Goal: Task Accomplishment & Management: Manage account settings

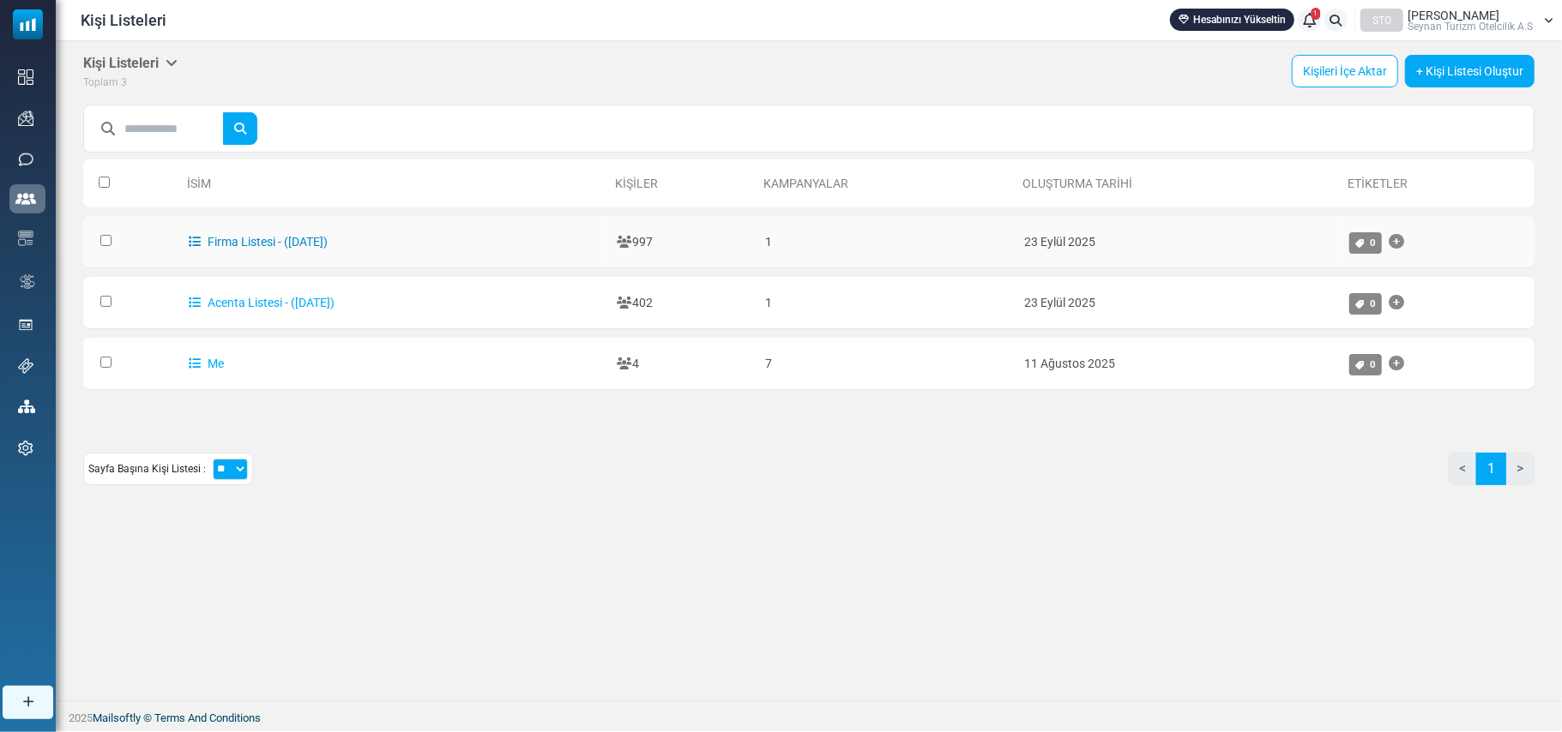
click at [238, 238] on link "Firma Listesi - (9/23/2025)" at bounding box center [258, 242] width 139 height 14
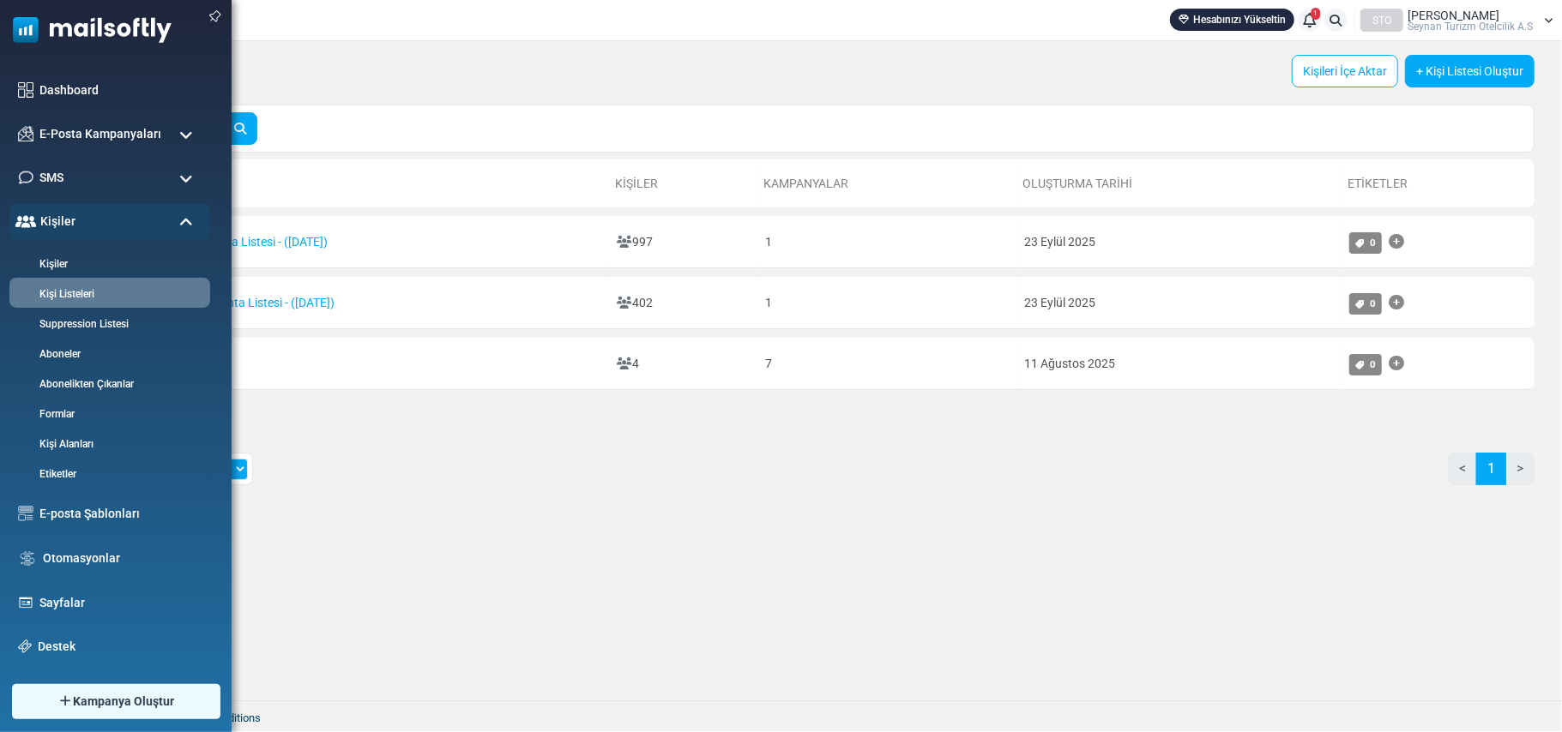
click at [179, 130] on span at bounding box center [186, 135] width 14 height 15
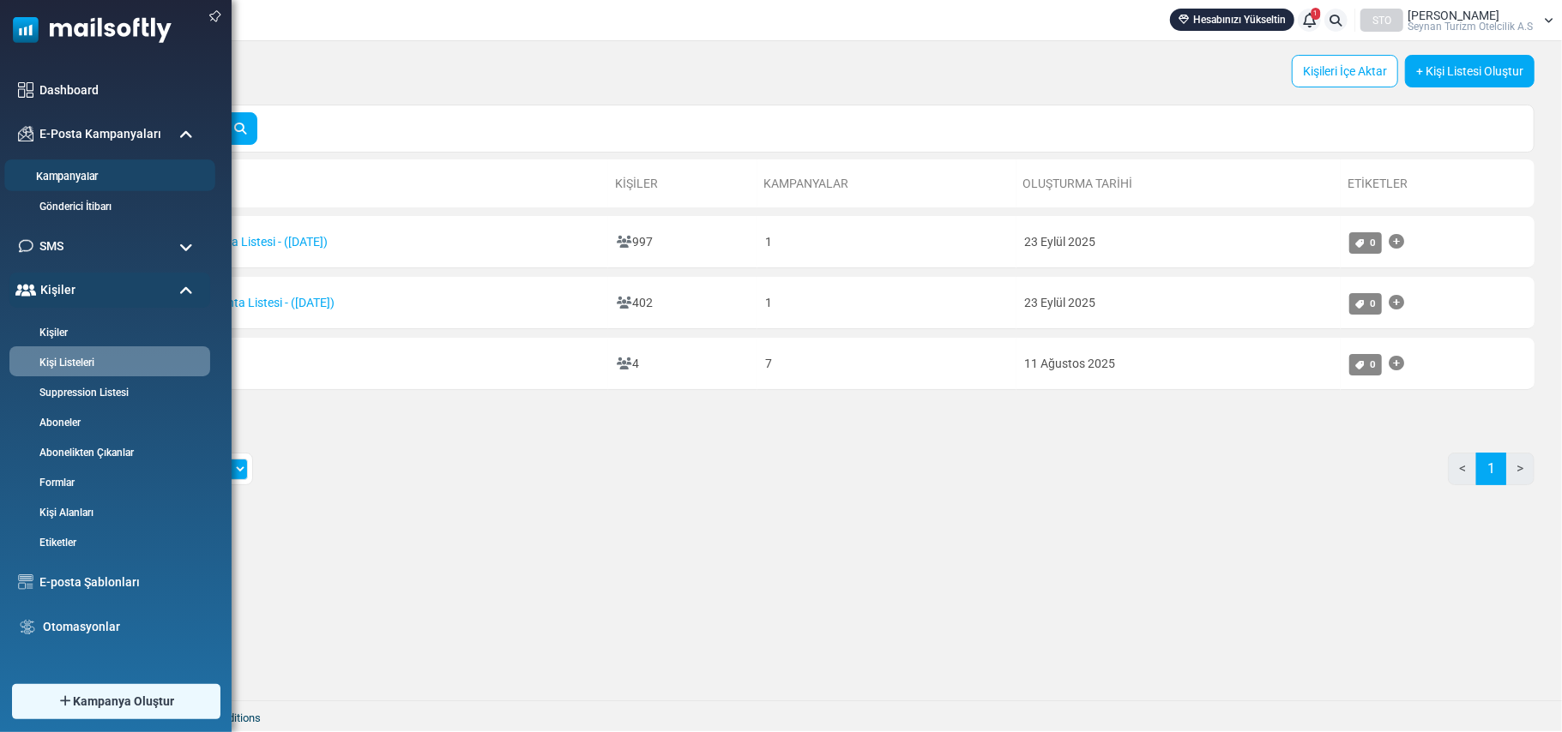
click at [87, 177] on link "Kampanyalar" at bounding box center [107, 177] width 206 height 16
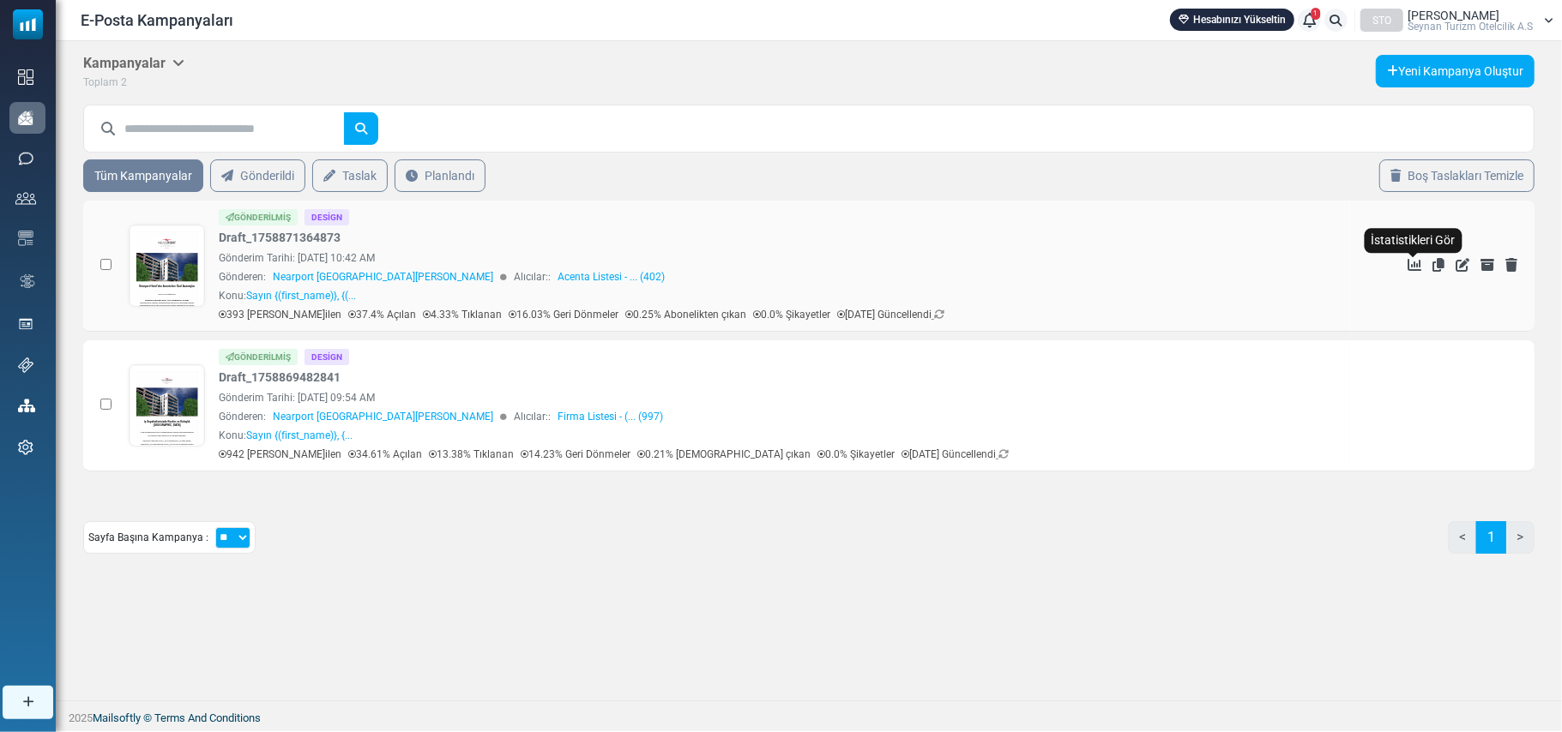
click at [1412, 271] on icon "İstatistikleri Gör" at bounding box center [1414, 265] width 14 height 14
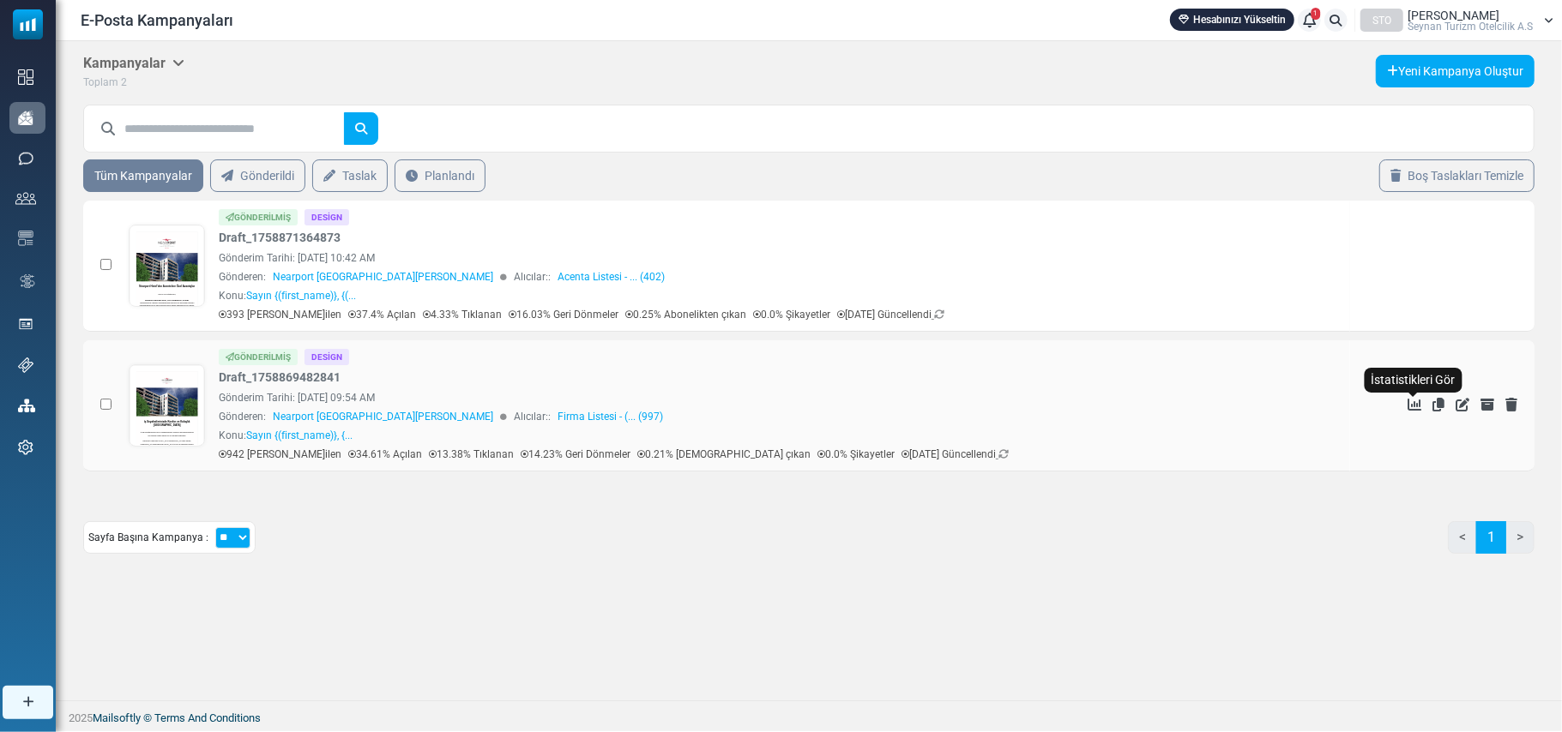
click at [1407, 402] on icon "İstatistikleri Gör" at bounding box center [1414, 405] width 14 height 14
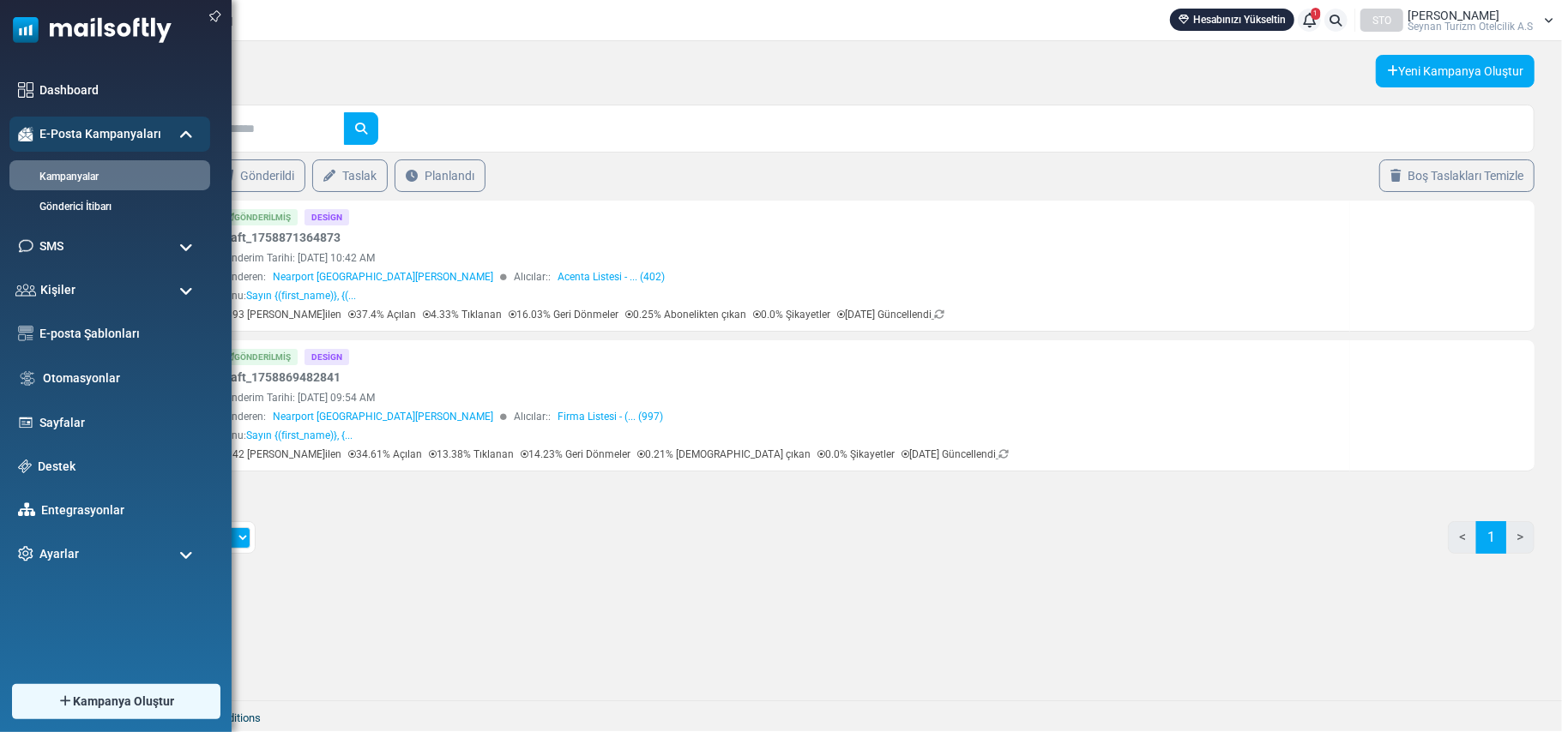
click at [182, 289] on span at bounding box center [186, 291] width 14 height 15
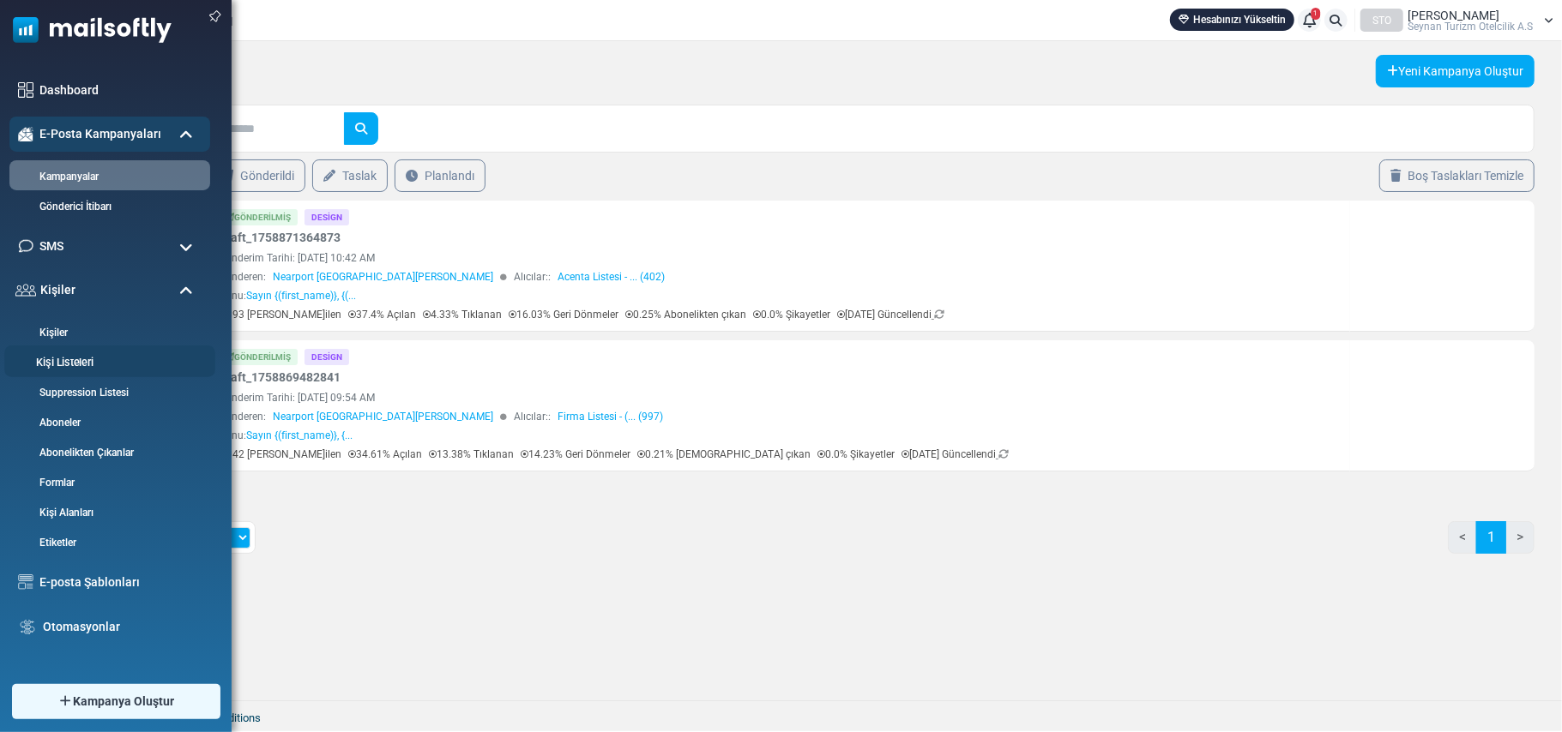
click at [69, 364] on link "Kişi Listeleri" at bounding box center [107, 363] width 206 height 16
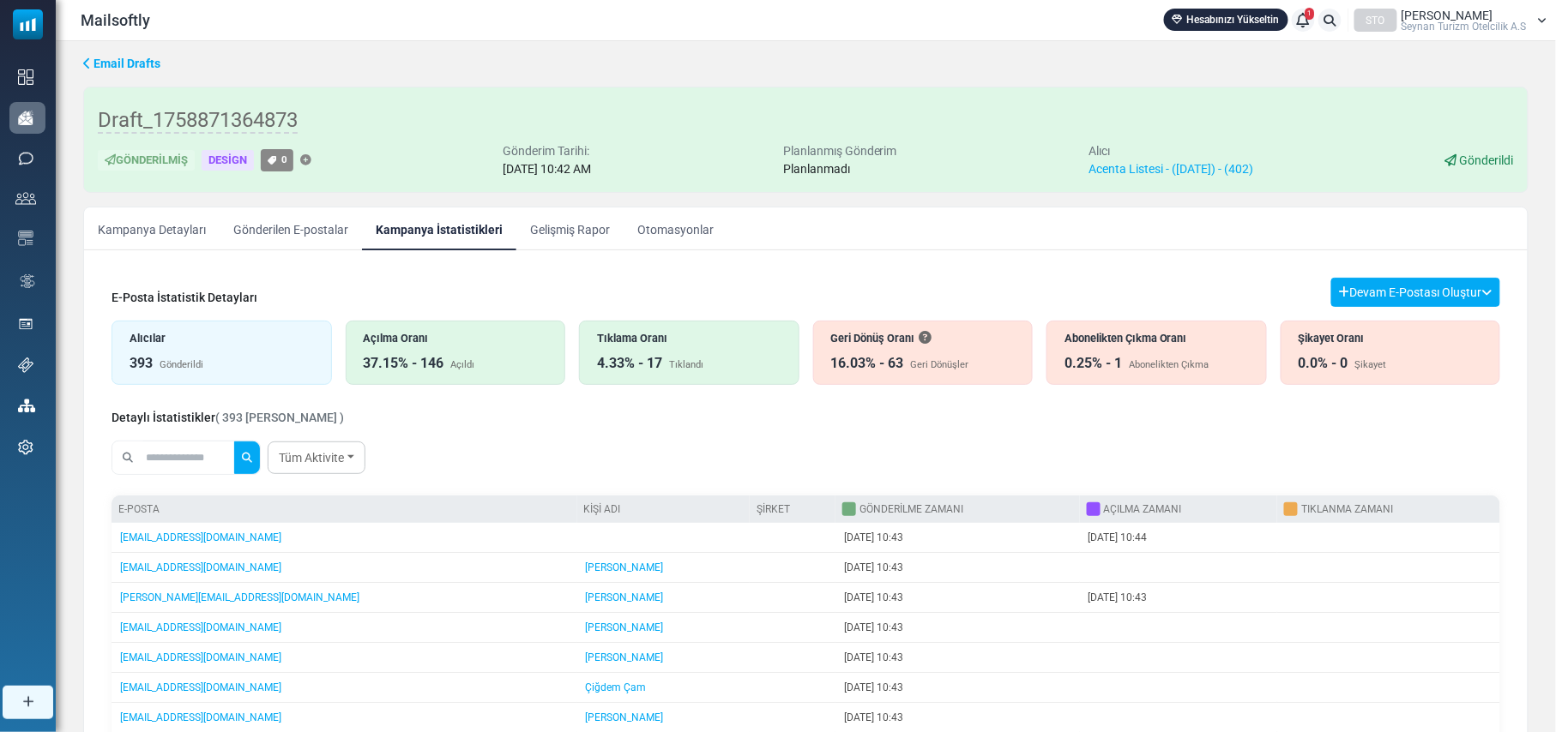
click at [460, 358] on div "37.15% - 146 Açıldı" at bounding box center [456, 363] width 184 height 21
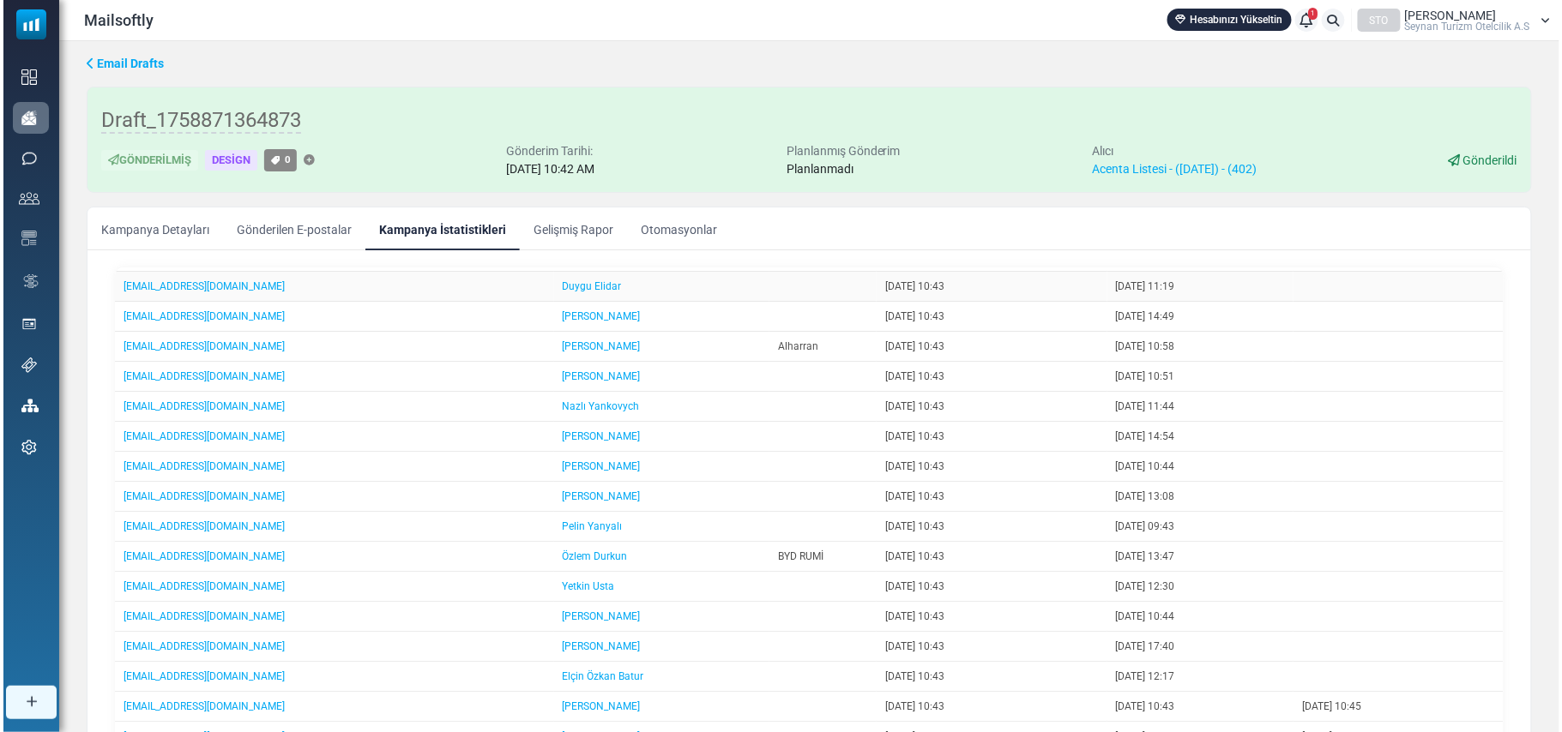
scroll to position [686, 0]
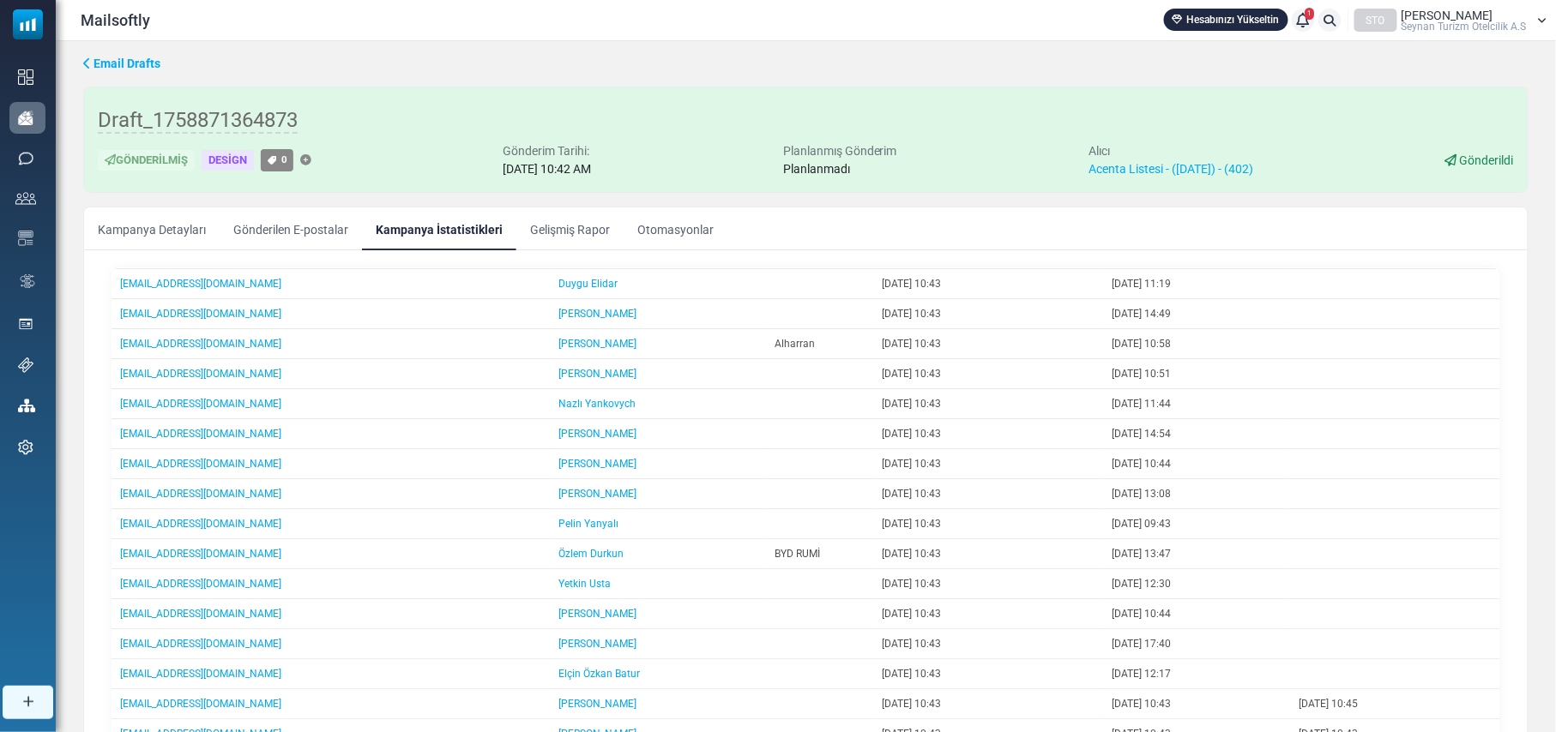
click at [309, 218] on link "Gönderilen E-postalar" at bounding box center [291, 229] width 142 height 43
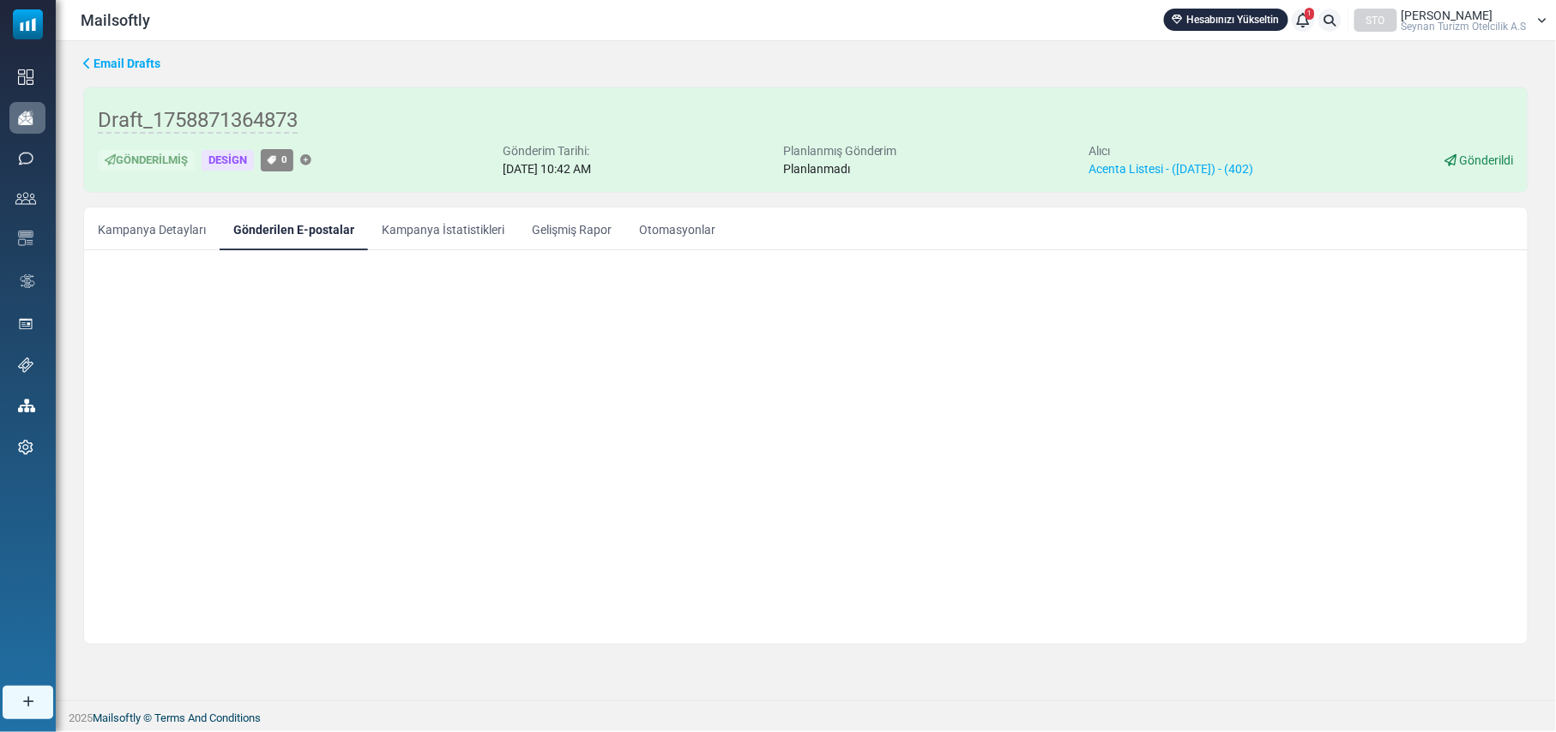
click at [309, 218] on link "Gönderilen E-postalar" at bounding box center [294, 229] width 148 height 43
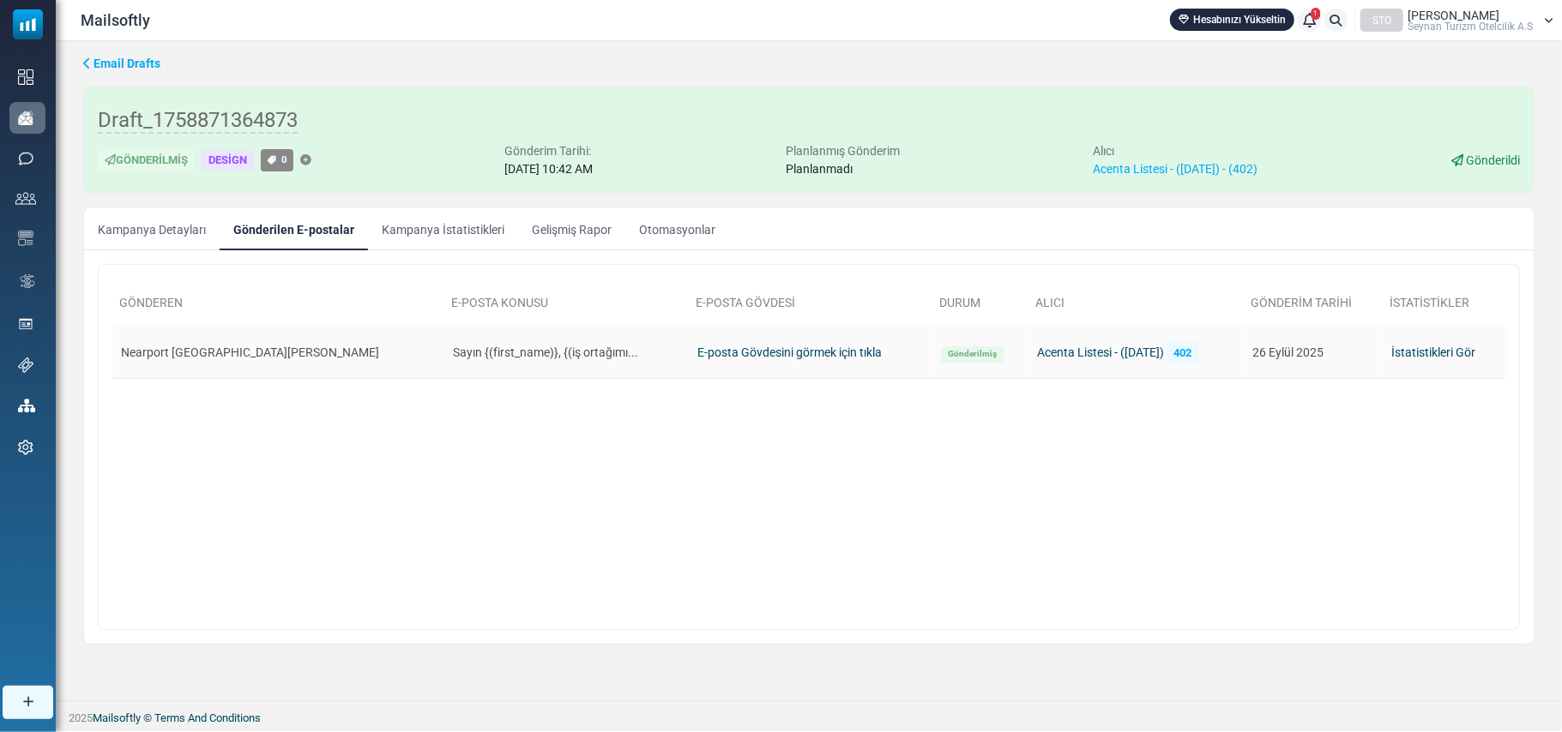
click at [713, 346] on link "E-posta Gövdesini görmek için tıkla" at bounding box center [790, 353] width 184 height 14
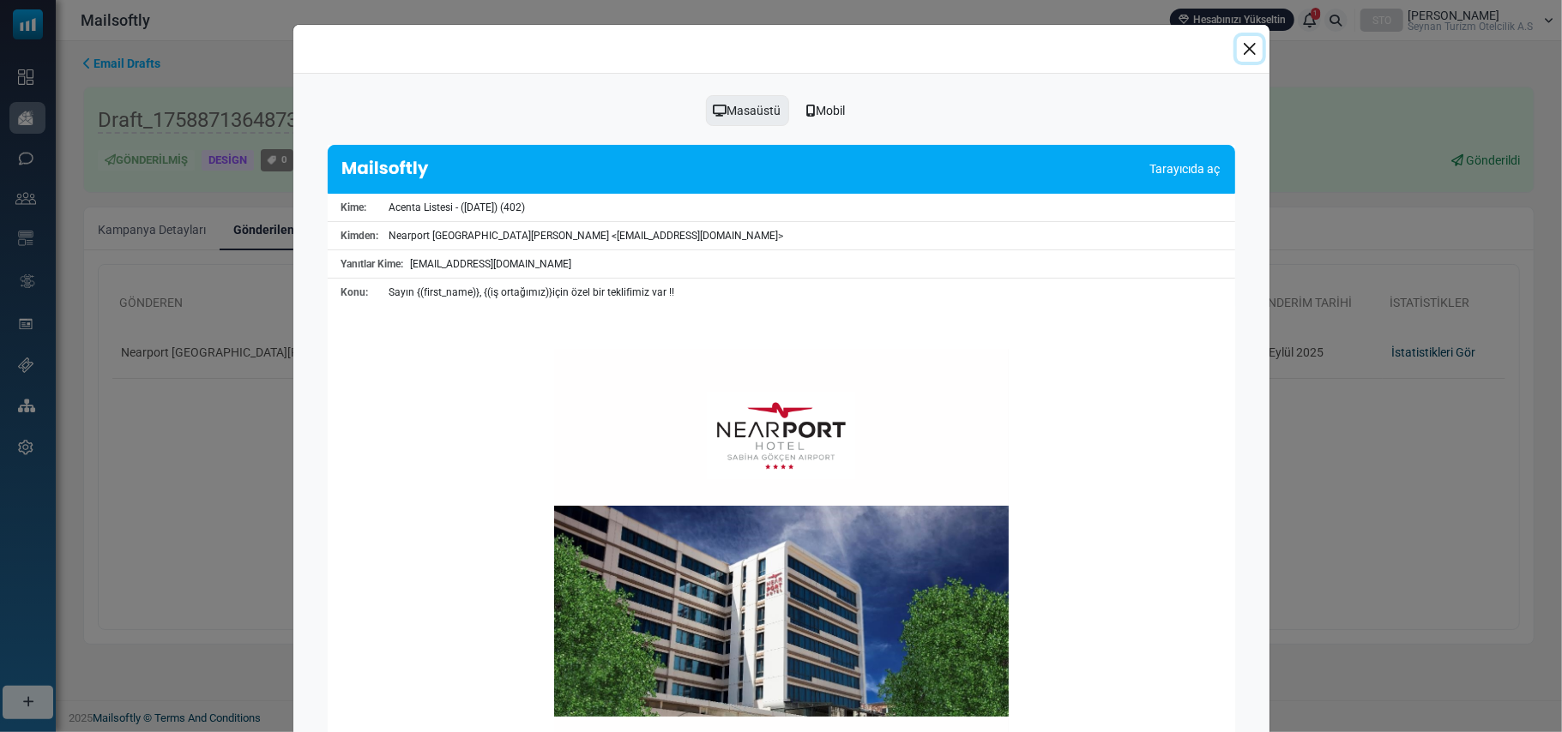
click at [1242, 50] on button "Close" at bounding box center [1250, 49] width 26 height 26
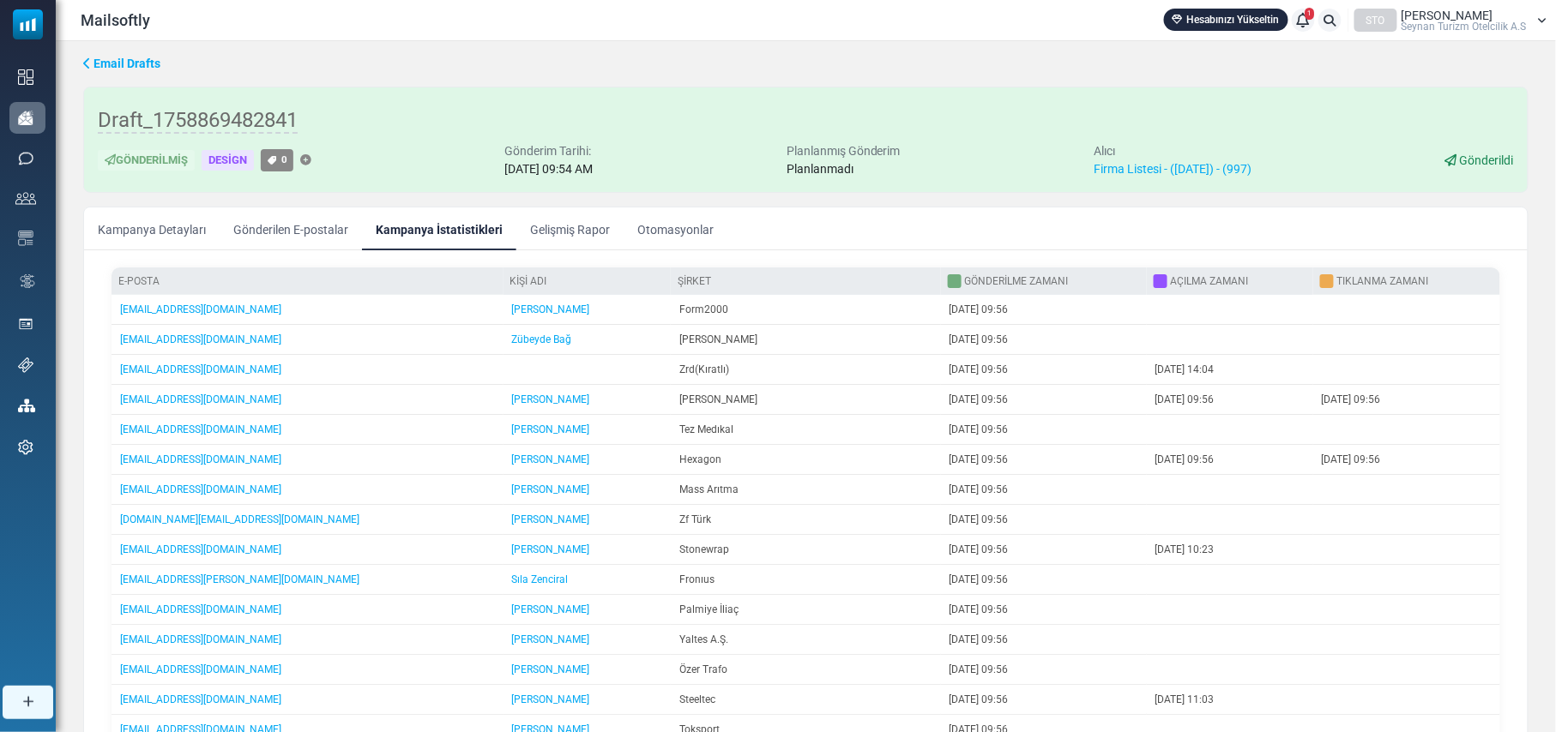
click at [312, 225] on link "Gönderilen E-postalar" at bounding box center [291, 229] width 142 height 43
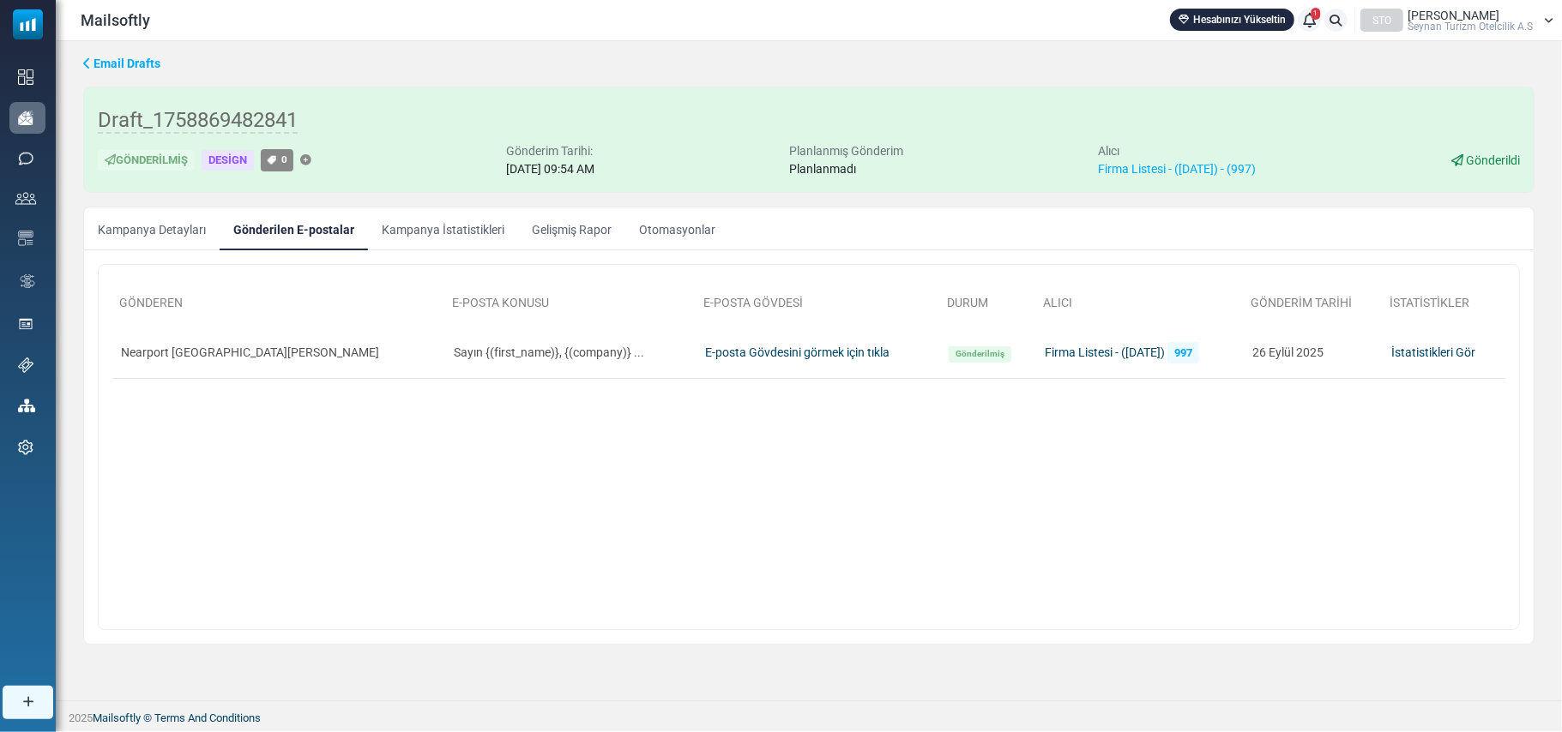
click at [424, 220] on link "Kampanya İstatistikleri" at bounding box center [443, 229] width 150 height 43
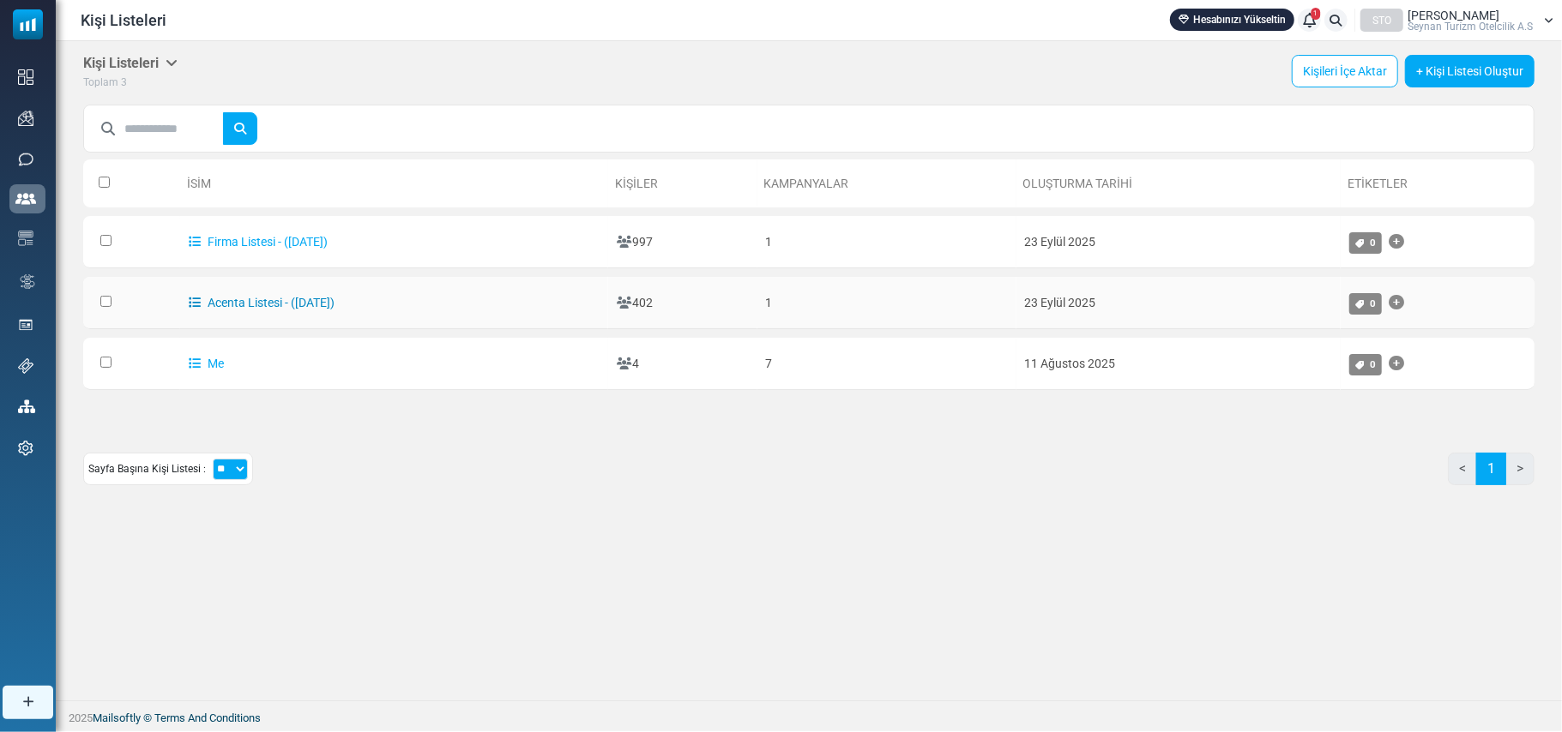
click at [297, 302] on link "Acenta Listesi - ([DATE])" at bounding box center [262, 303] width 146 height 14
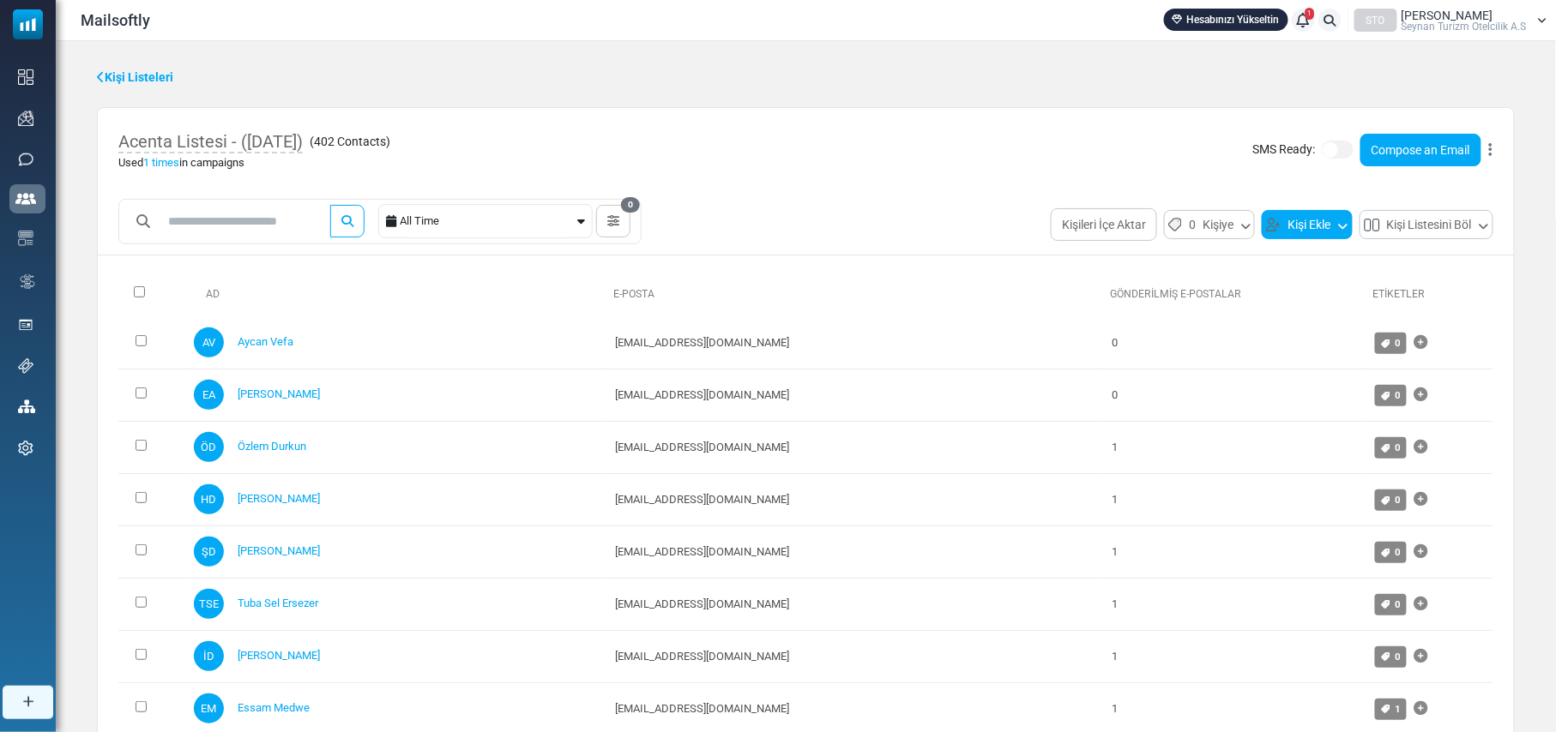
click at [1308, 224] on button "Kişi Ekle" at bounding box center [1306, 224] width 91 height 29
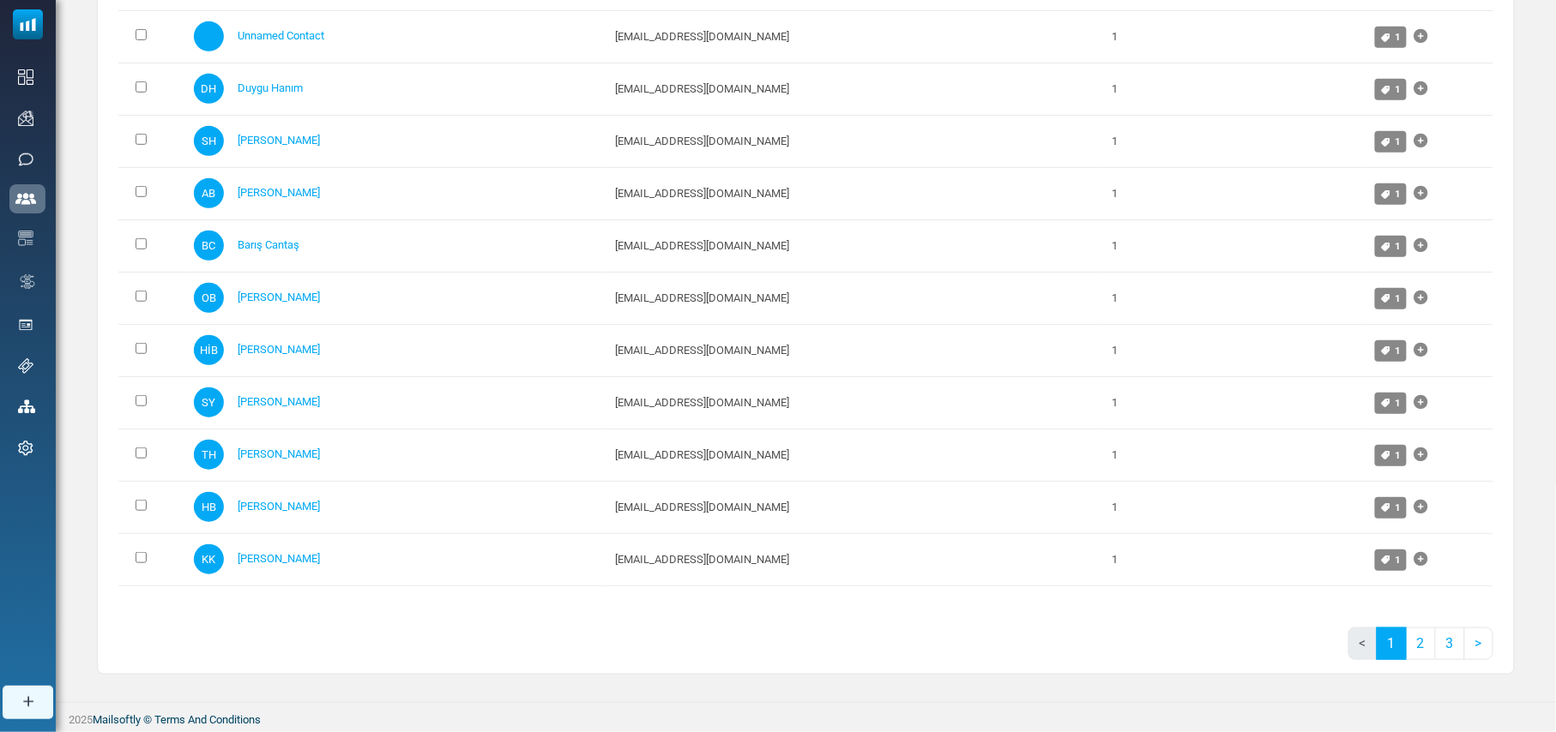
scroll to position [4992, 0]
click at [1425, 648] on link "2" at bounding box center [1421, 644] width 30 height 33
click at [1454, 650] on link "3" at bounding box center [1450, 644] width 30 height 33
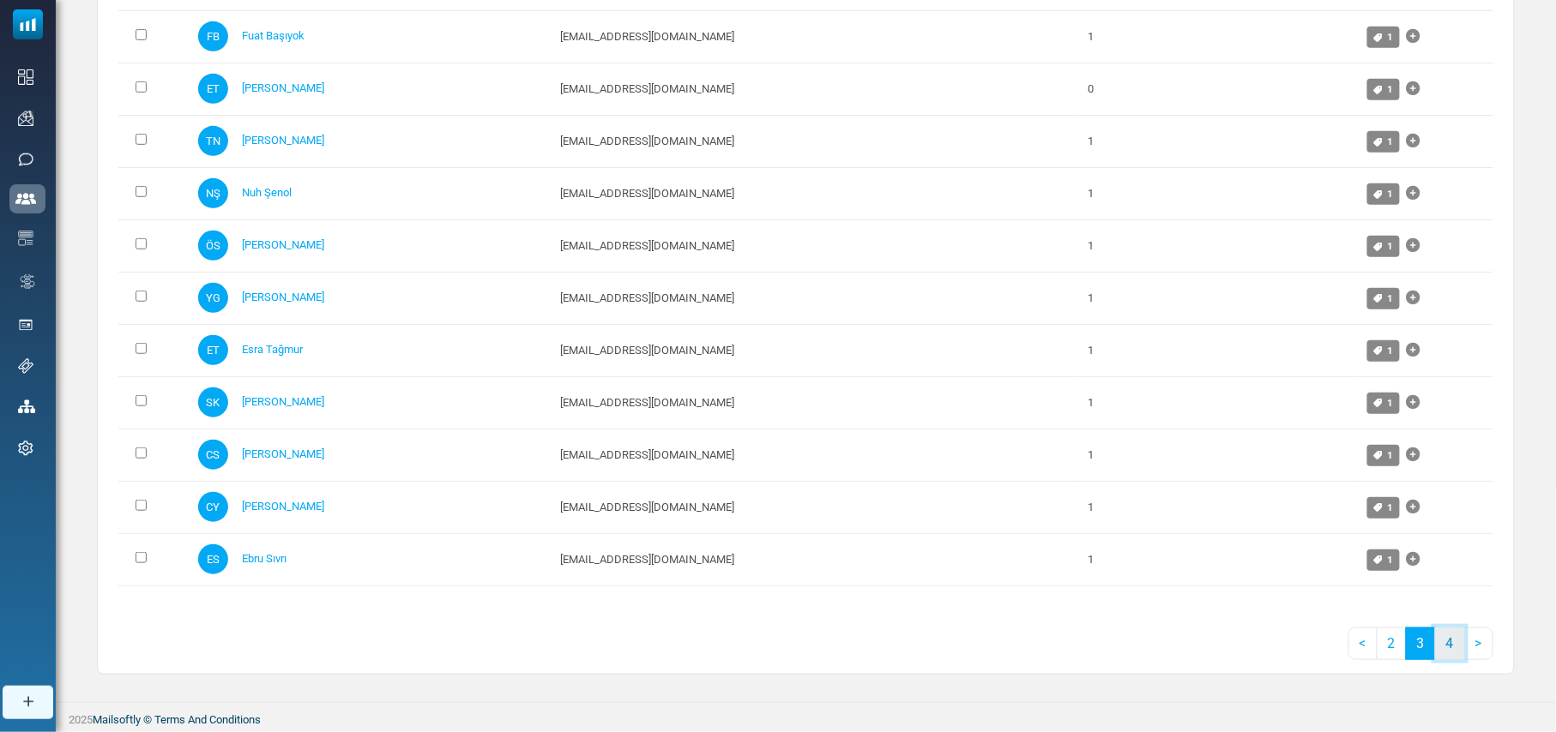
click at [1446, 645] on link "4" at bounding box center [1450, 644] width 30 height 33
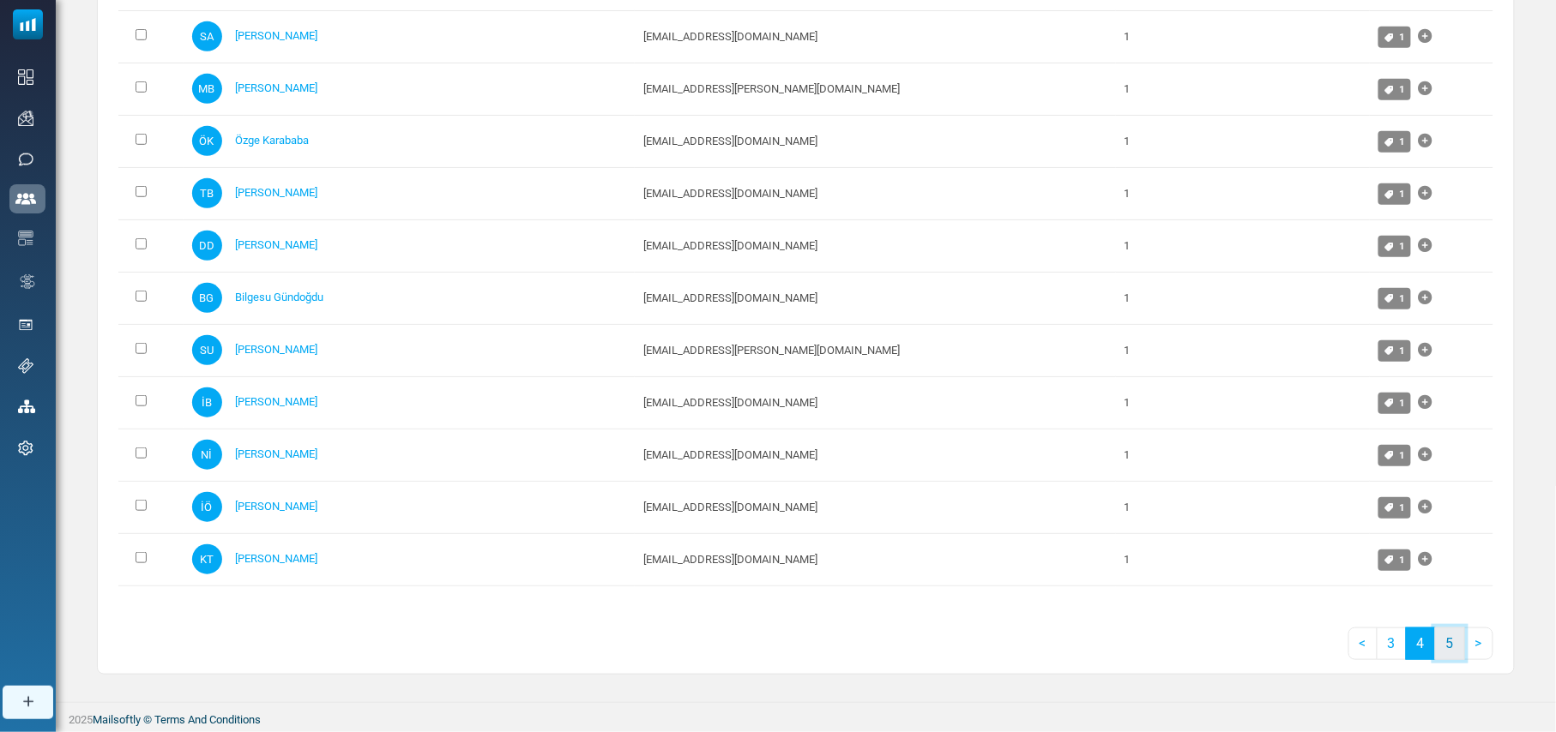
click at [1454, 641] on link "5" at bounding box center [1450, 644] width 30 height 33
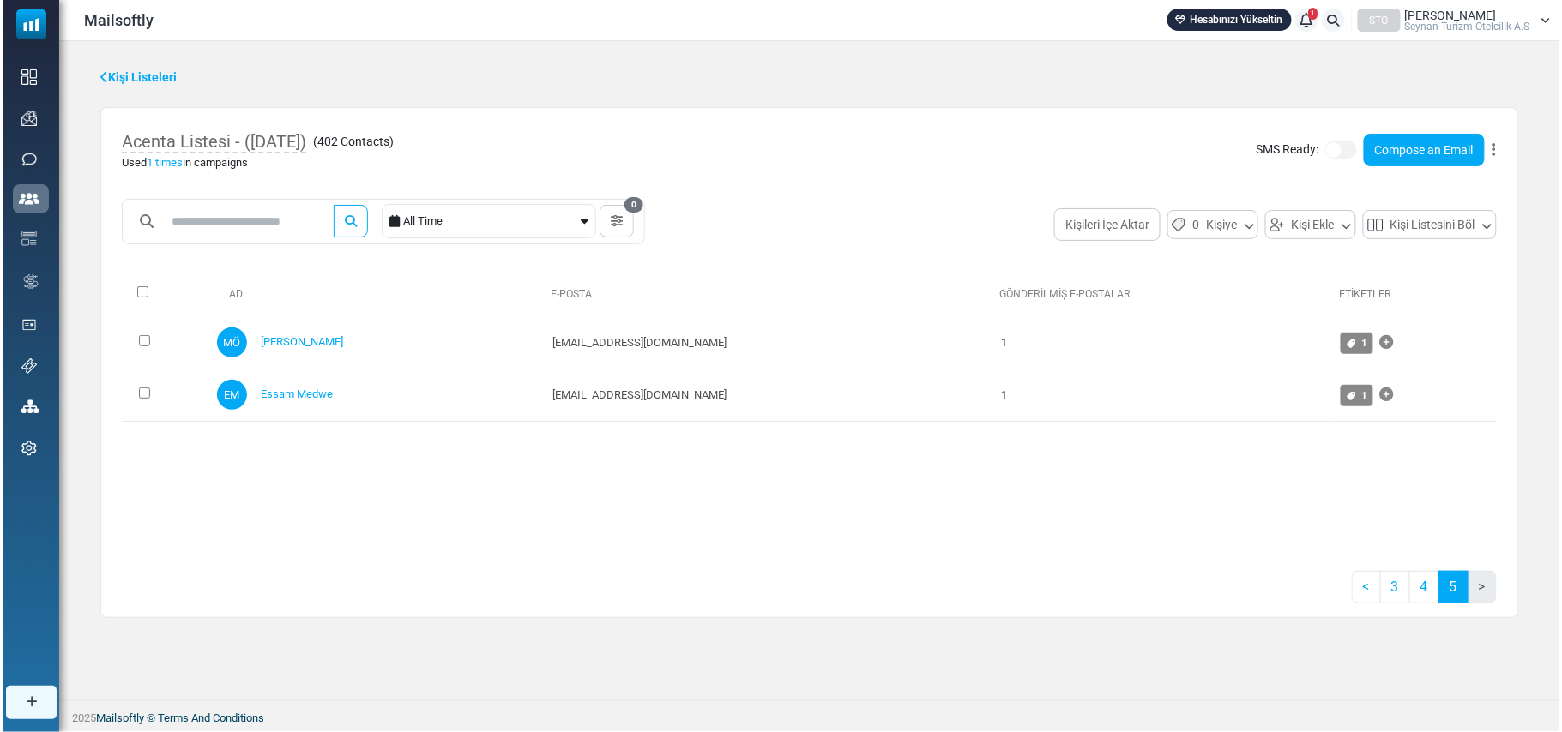
scroll to position [0, 0]
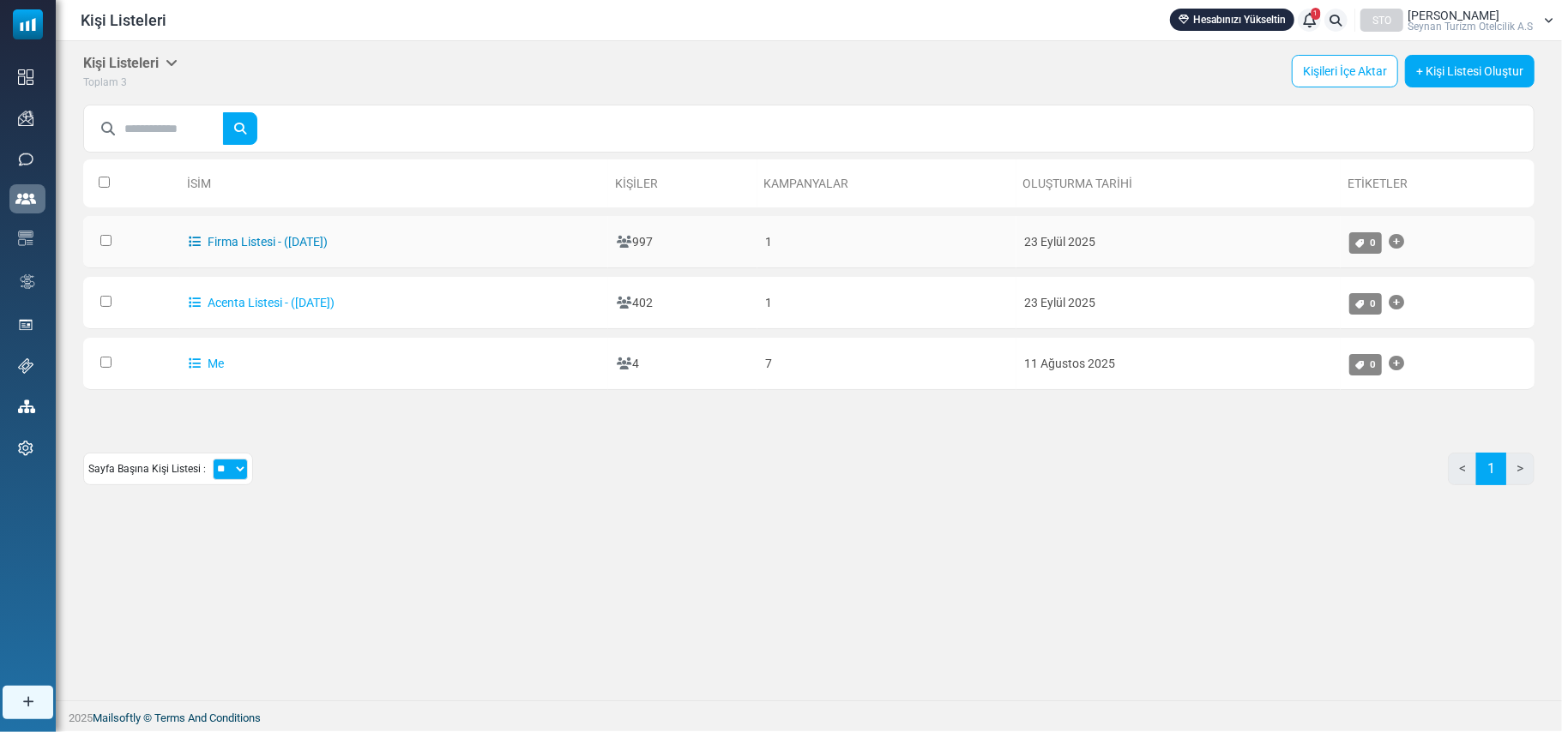
click at [252, 234] on td "Firma Listesi - ([DATE])" at bounding box center [394, 242] width 428 height 52
click at [255, 235] on link "Firma Listesi - ([DATE])" at bounding box center [258, 242] width 139 height 14
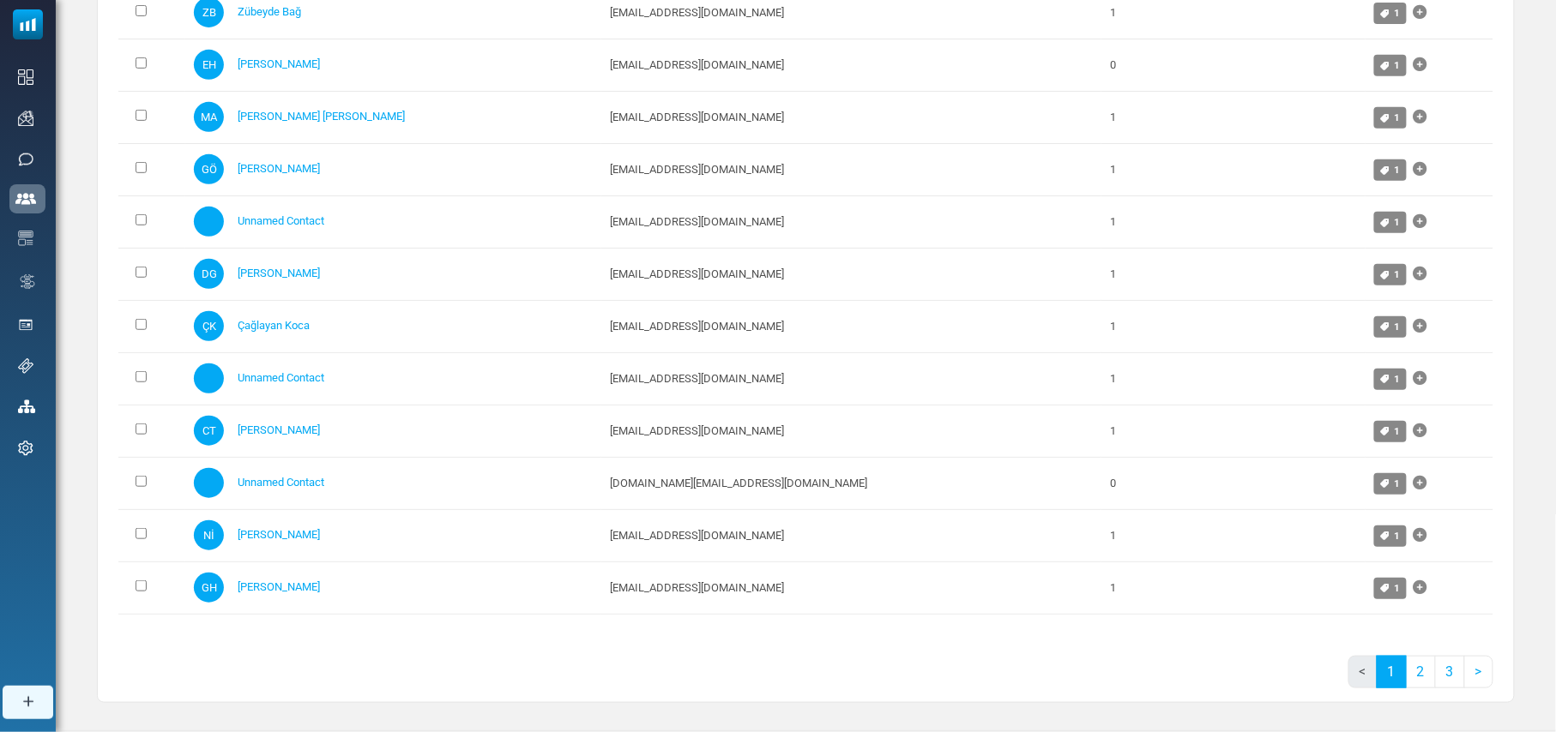
scroll to position [4992, 0]
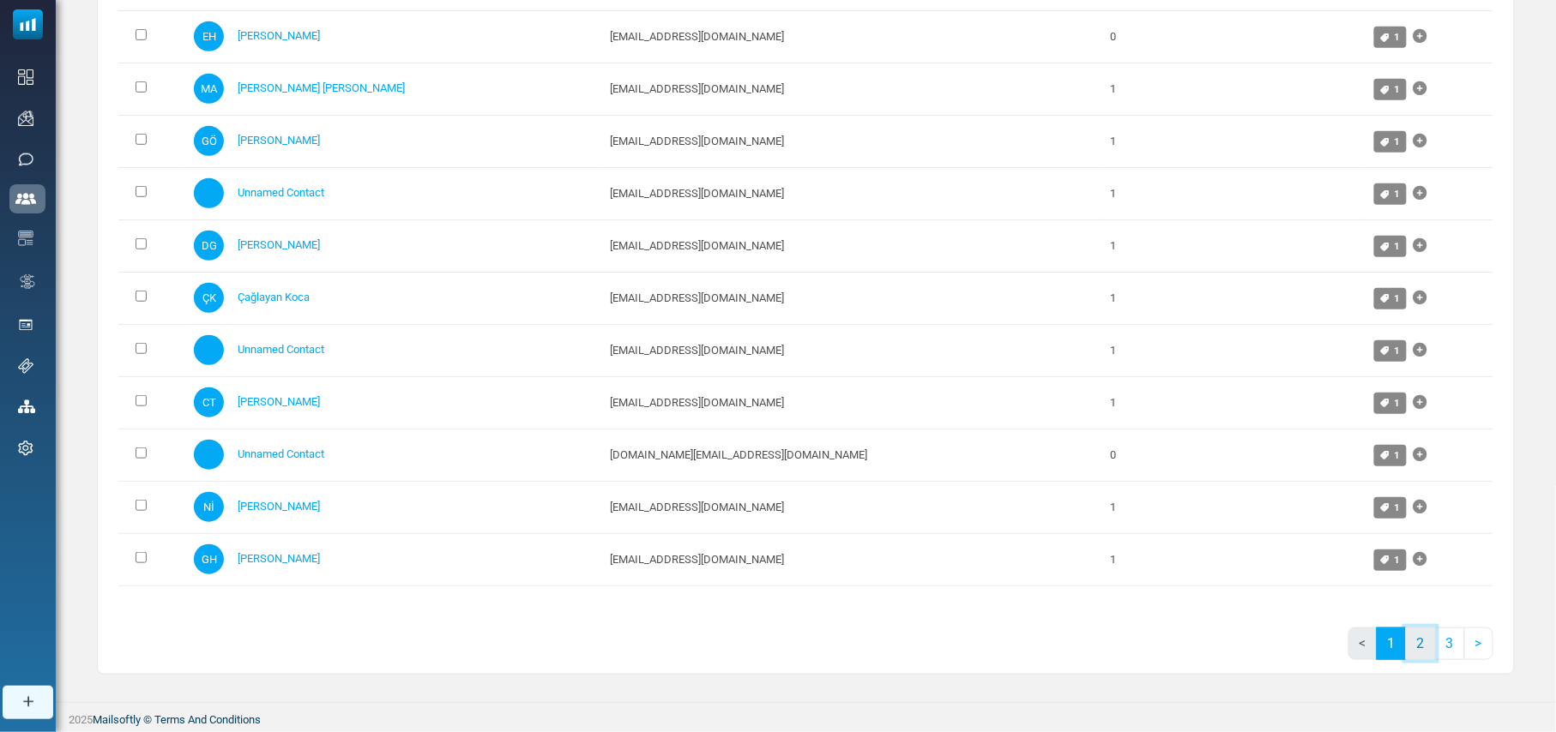
click at [1425, 643] on link "2" at bounding box center [1421, 644] width 30 height 33
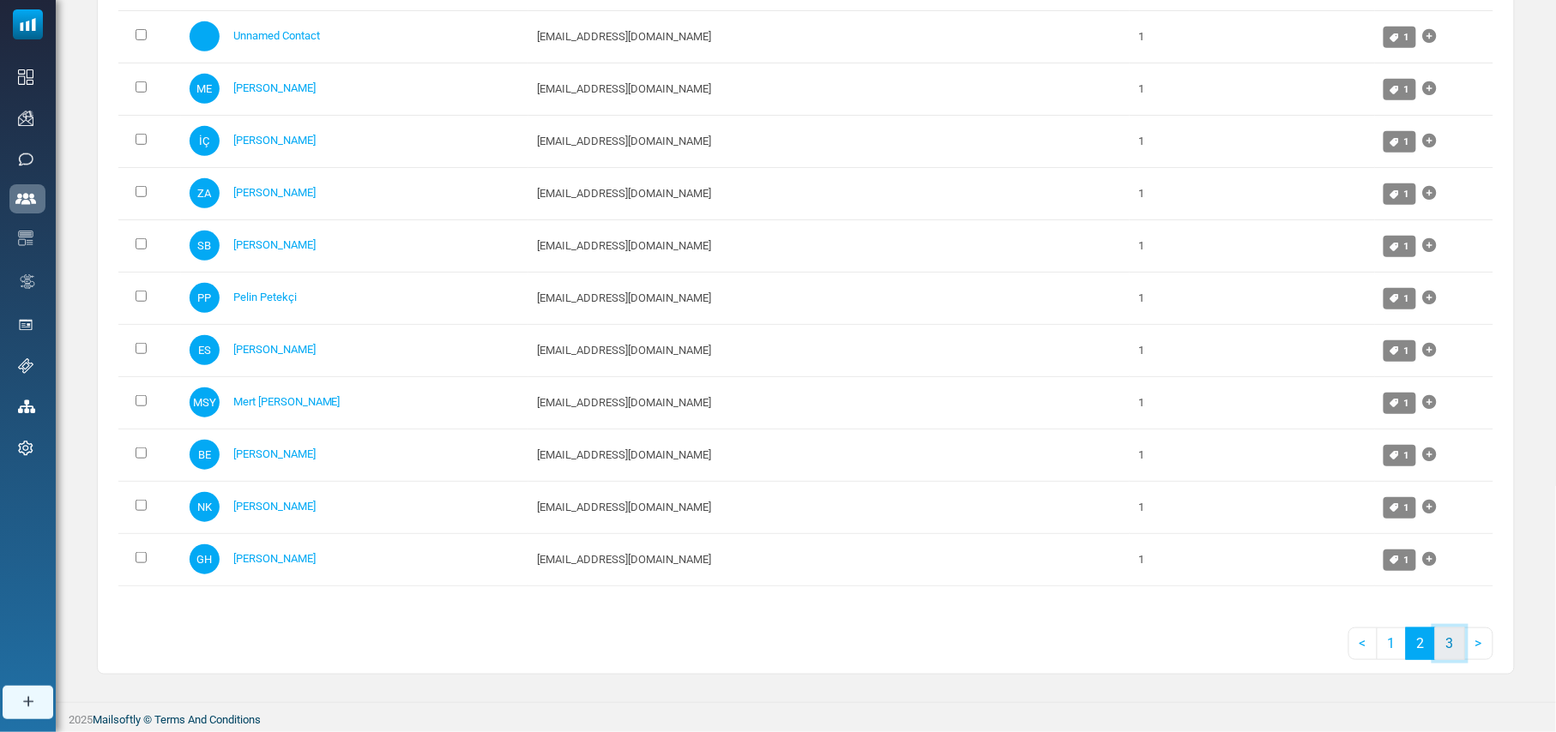
click at [1452, 646] on link "3" at bounding box center [1450, 644] width 30 height 33
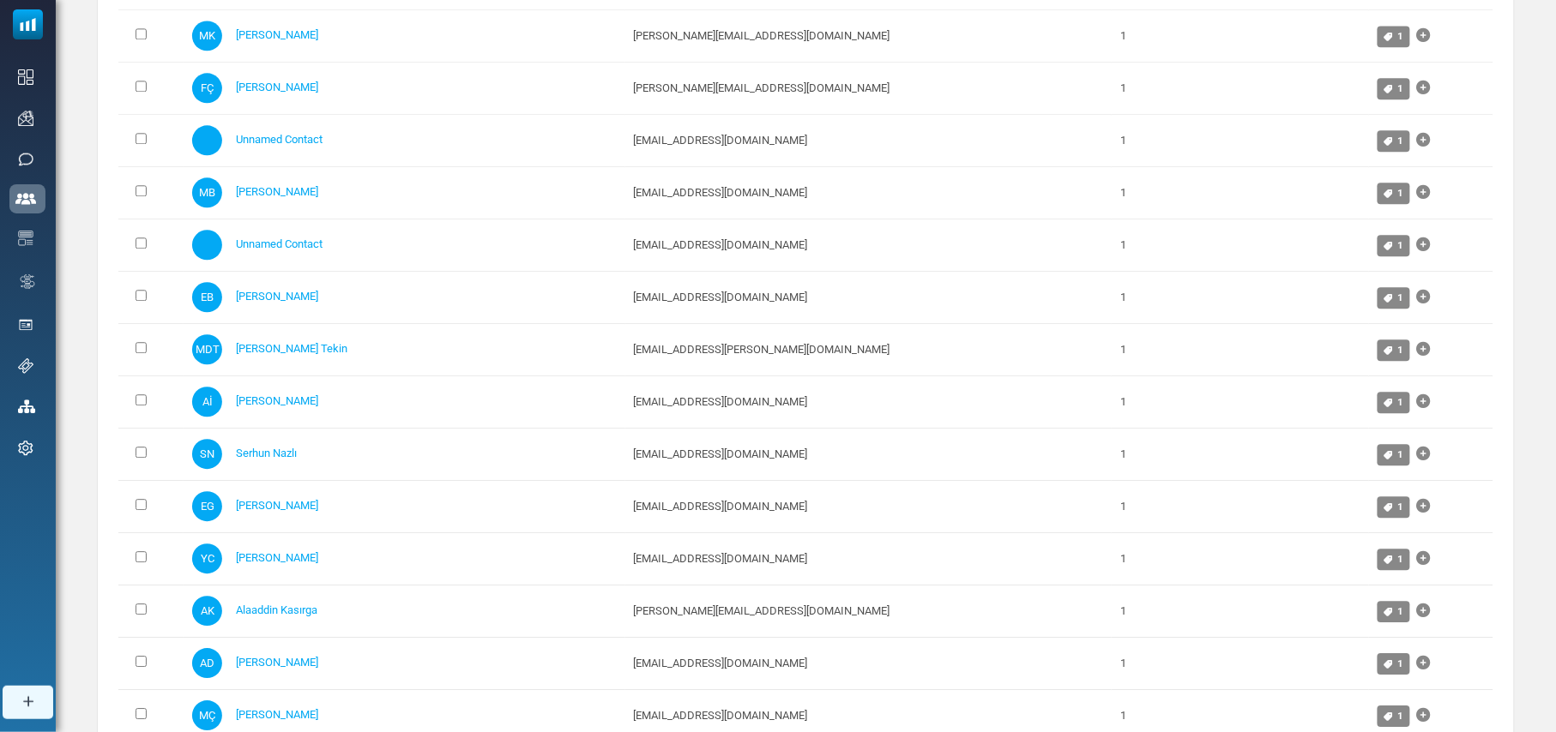
scroll to position [3742, 0]
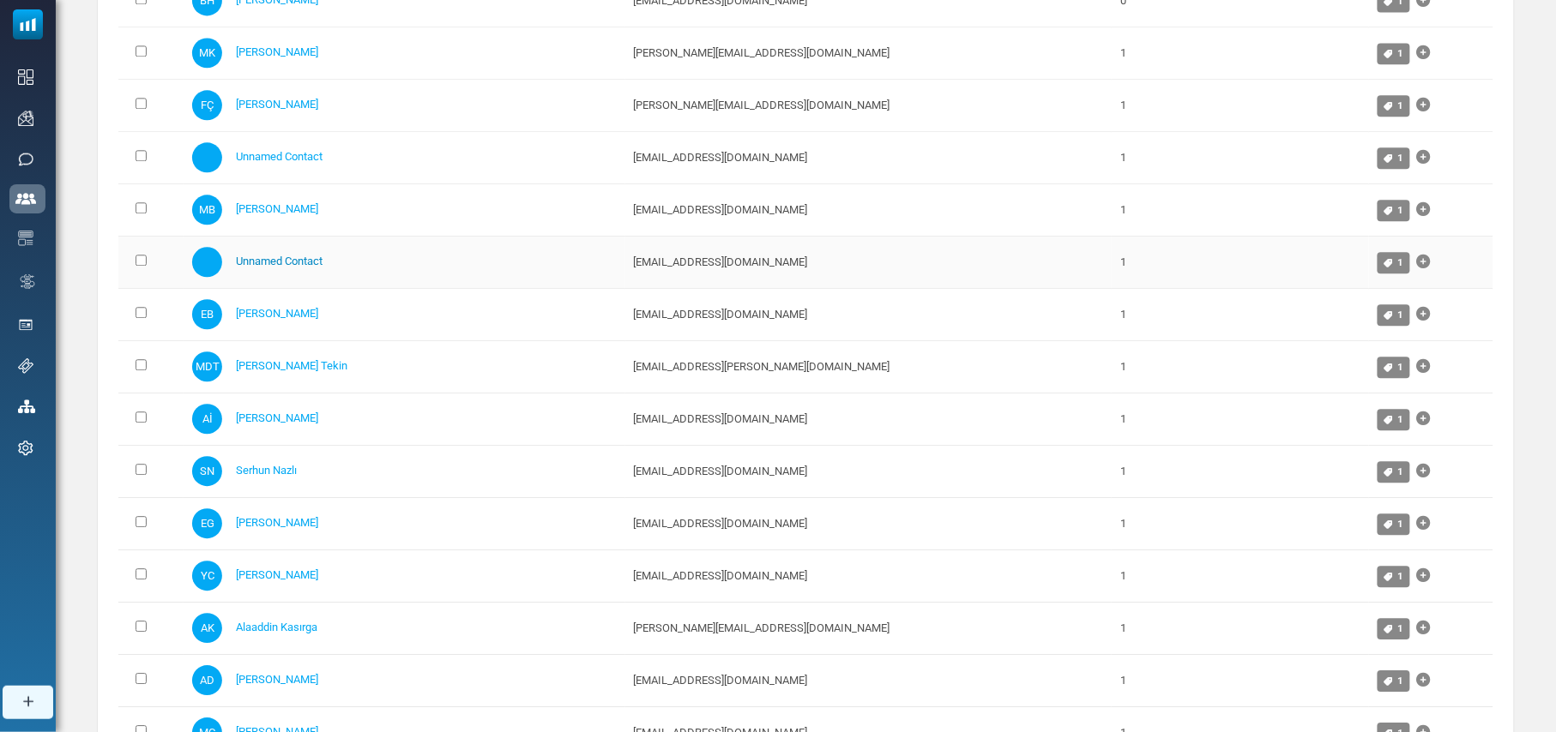
click at [304, 268] on link "Unnamed Contact" at bounding box center [279, 261] width 87 height 13
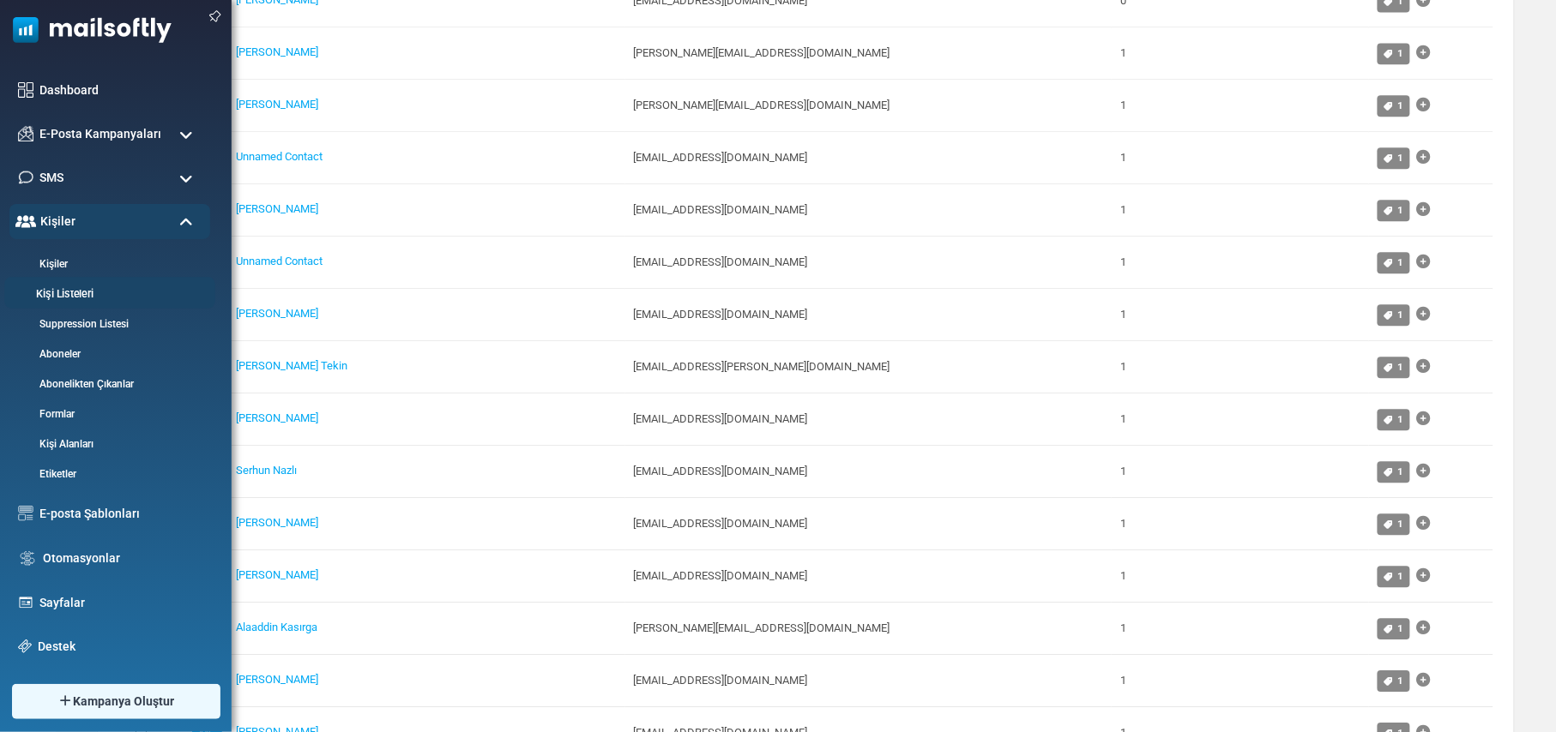
click at [97, 298] on link "Kişi Listeleri" at bounding box center [107, 294] width 206 height 16
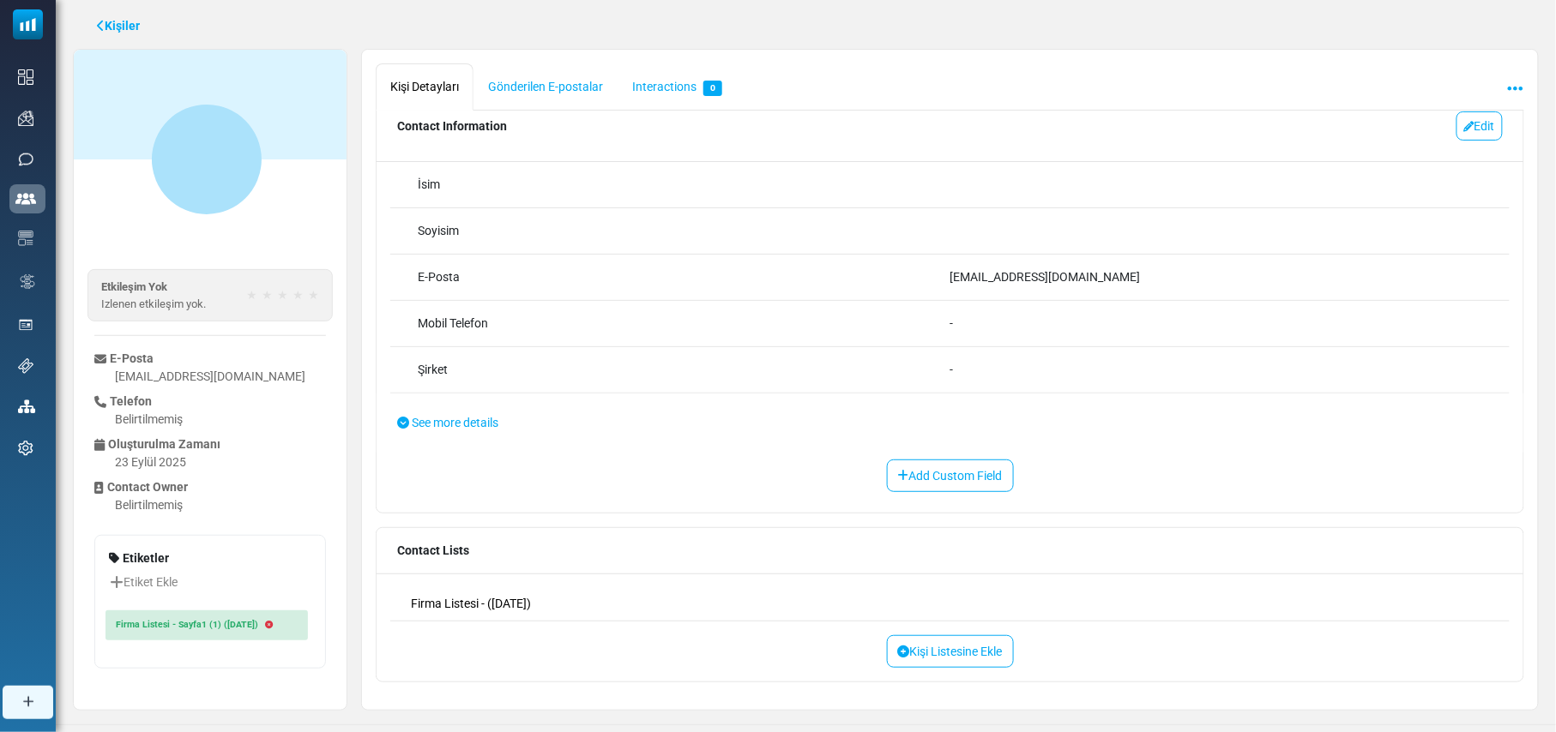
scroll to position [76, 0]
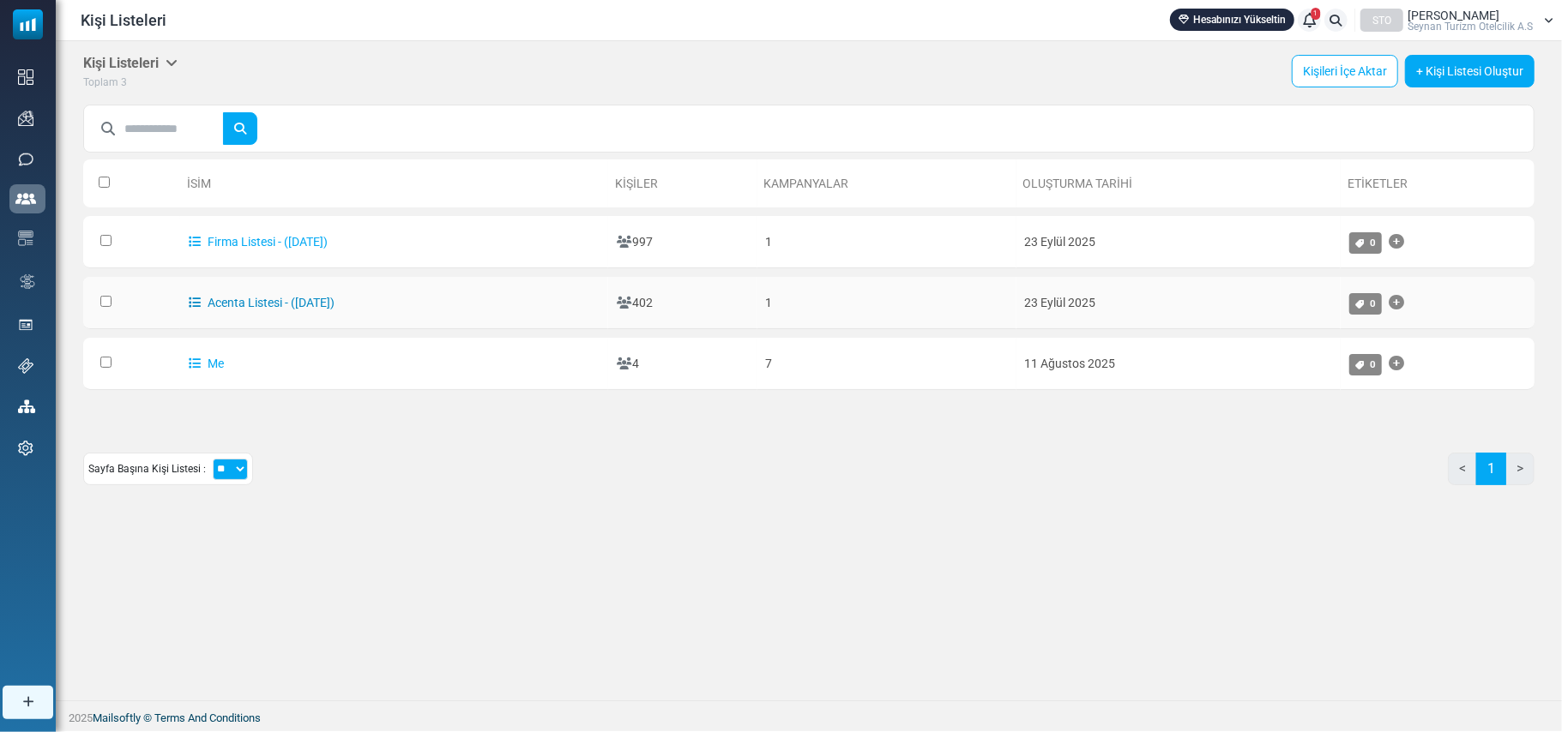
click at [242, 299] on link "Acenta Listesi - ([DATE])" at bounding box center [262, 303] width 146 height 14
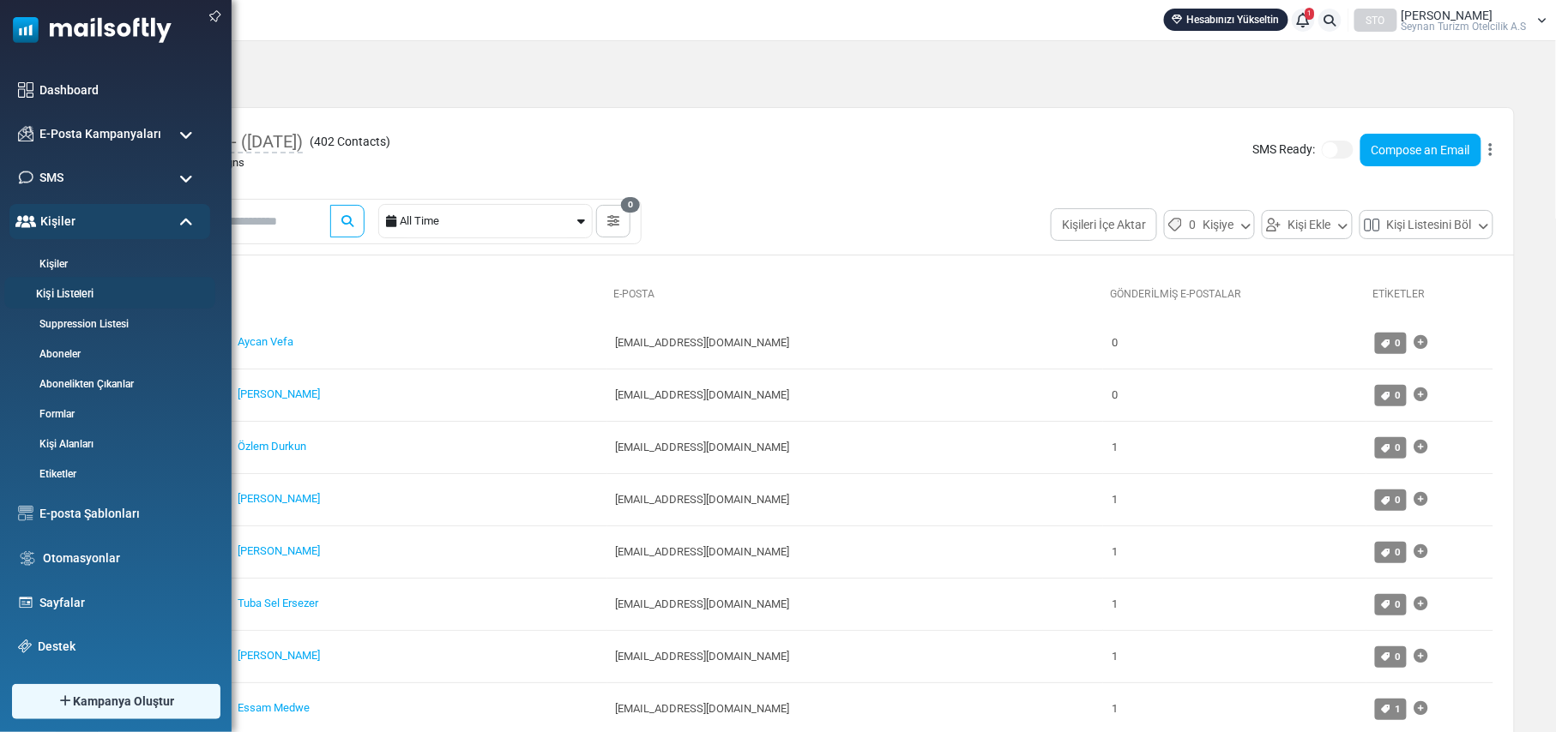
click at [70, 292] on link "Kişi Listeleri" at bounding box center [107, 294] width 206 height 16
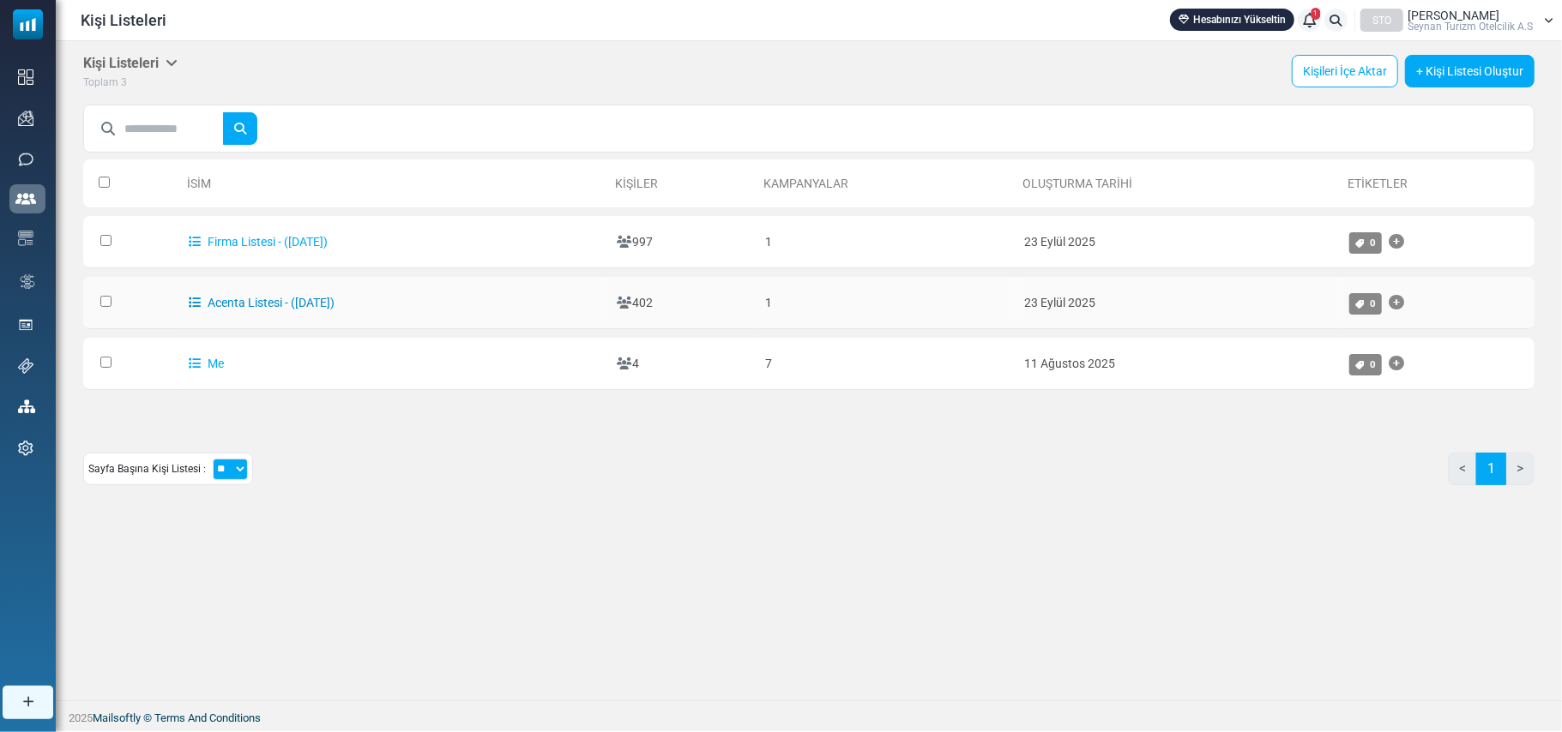
click at [251, 300] on link "Acenta Listesi - ([DATE])" at bounding box center [262, 303] width 146 height 14
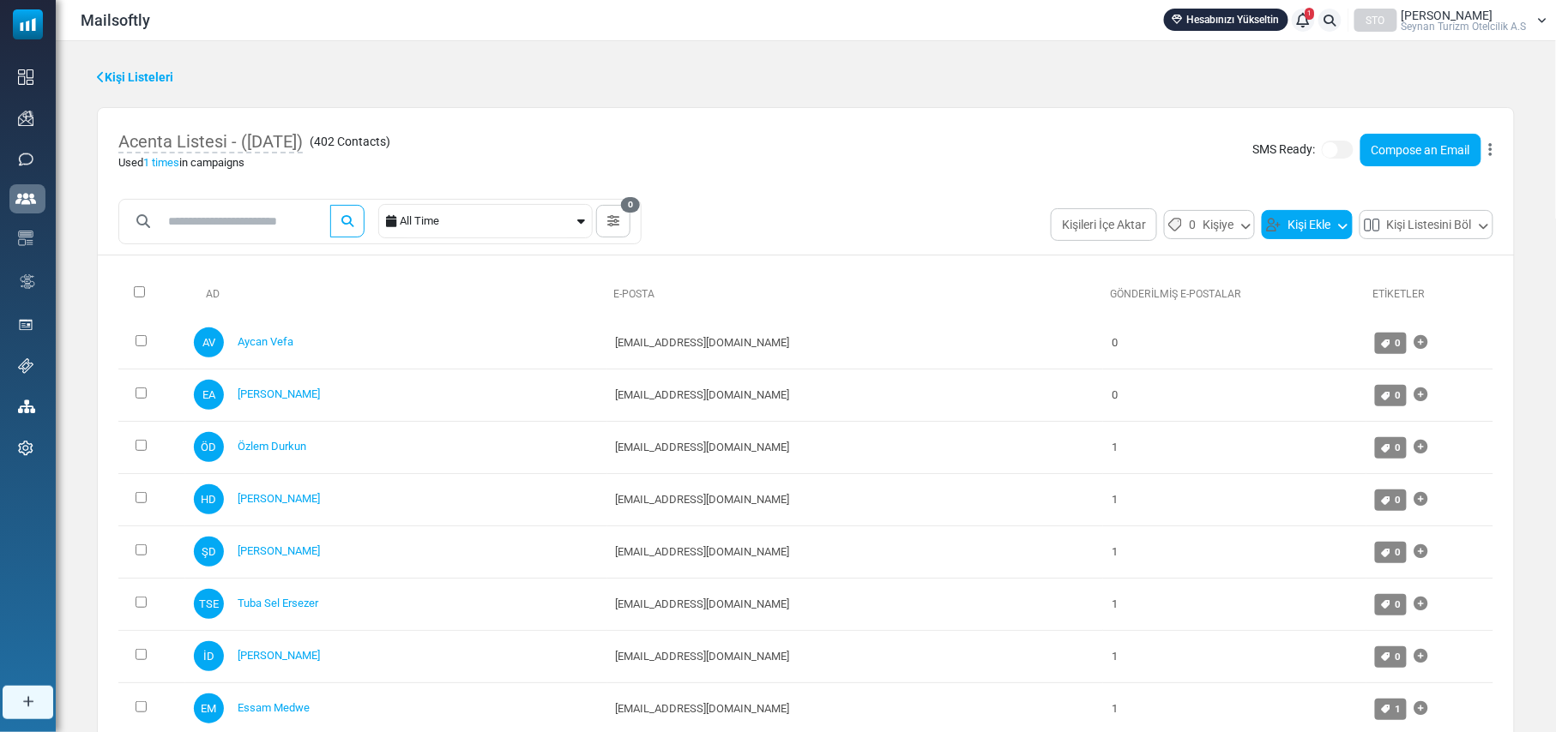
click at [1312, 227] on button "Kişi Ekle" at bounding box center [1306, 224] width 91 height 29
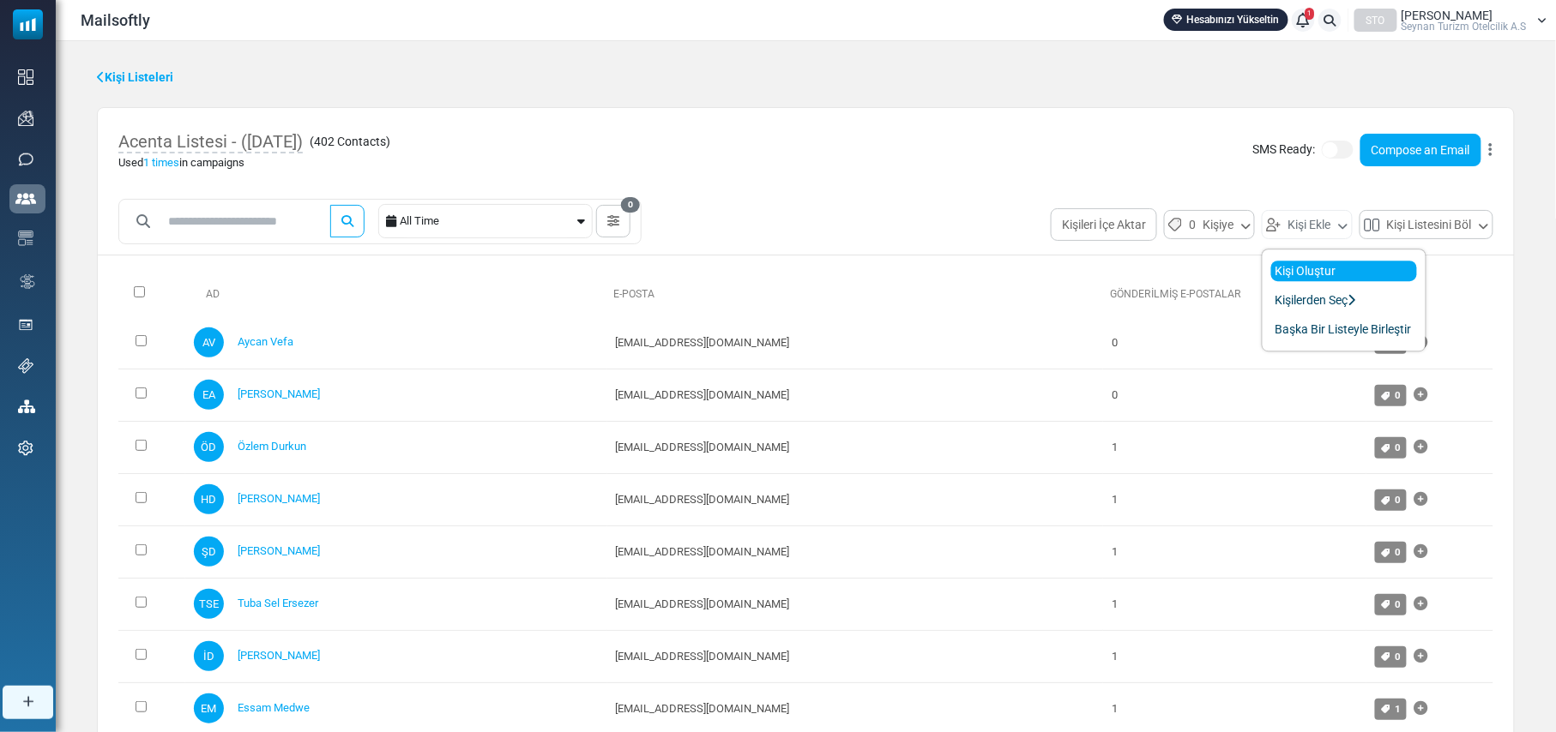
click at [1311, 272] on link "Kişi Oluştur" at bounding box center [1344, 271] width 146 height 21
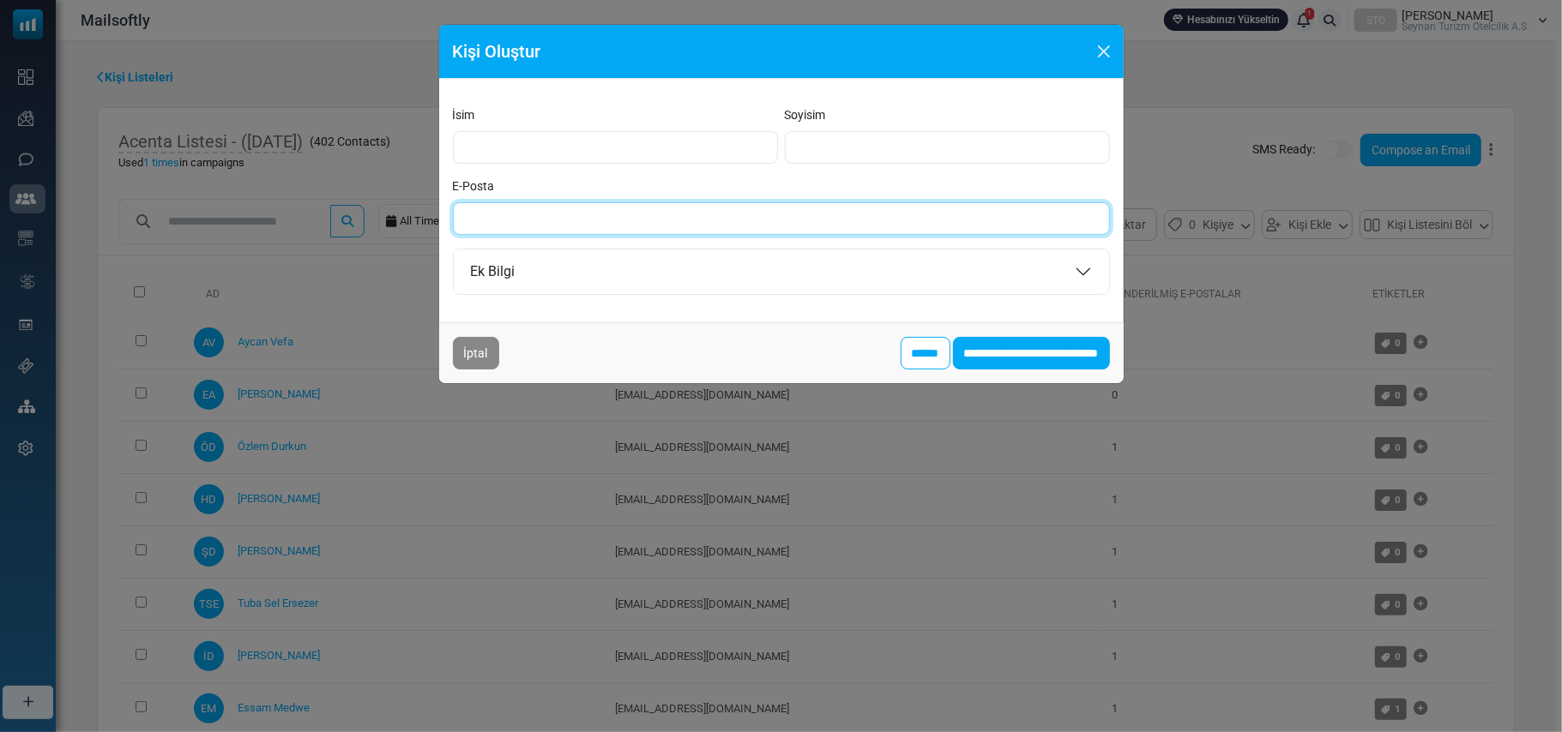
click at [533, 221] on input "E-Posta" at bounding box center [781, 218] width 657 height 33
paste input "**********"
type input "**********"
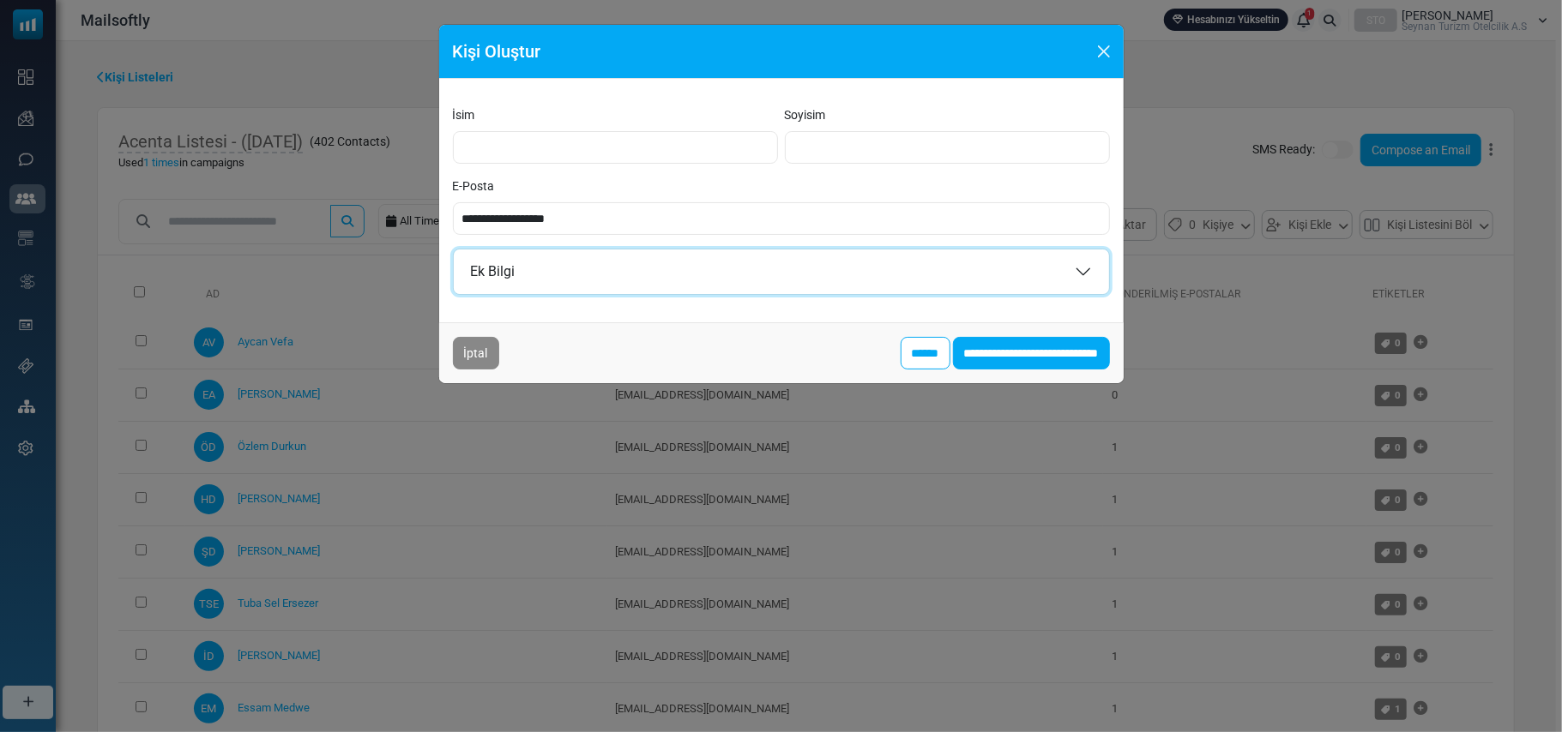
click at [1074, 269] on button "Ek Bilgi" at bounding box center [781, 272] width 655 height 45
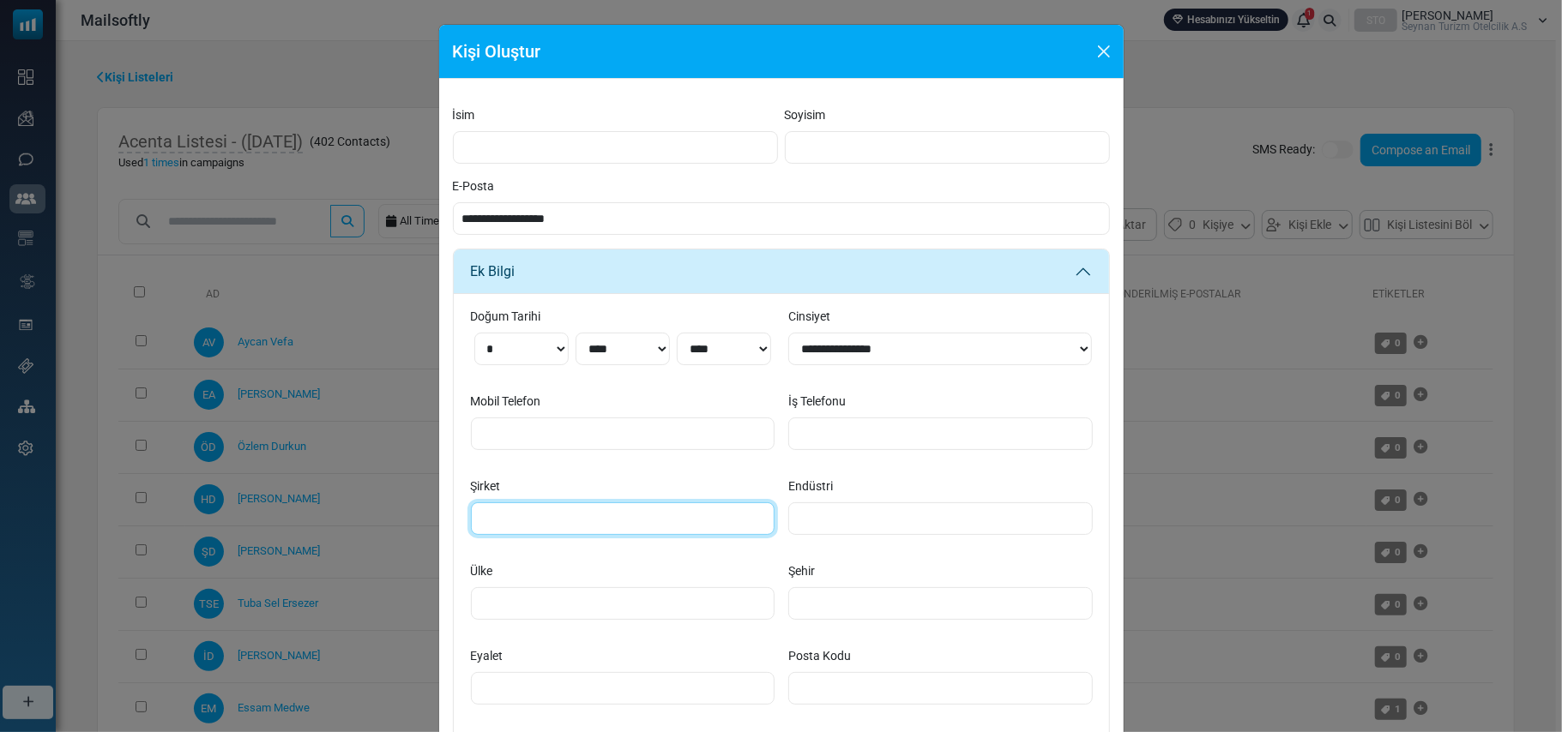
click at [513, 515] on input "Şirket" at bounding box center [623, 519] width 304 height 33
paste input "**********"
type input "**********"
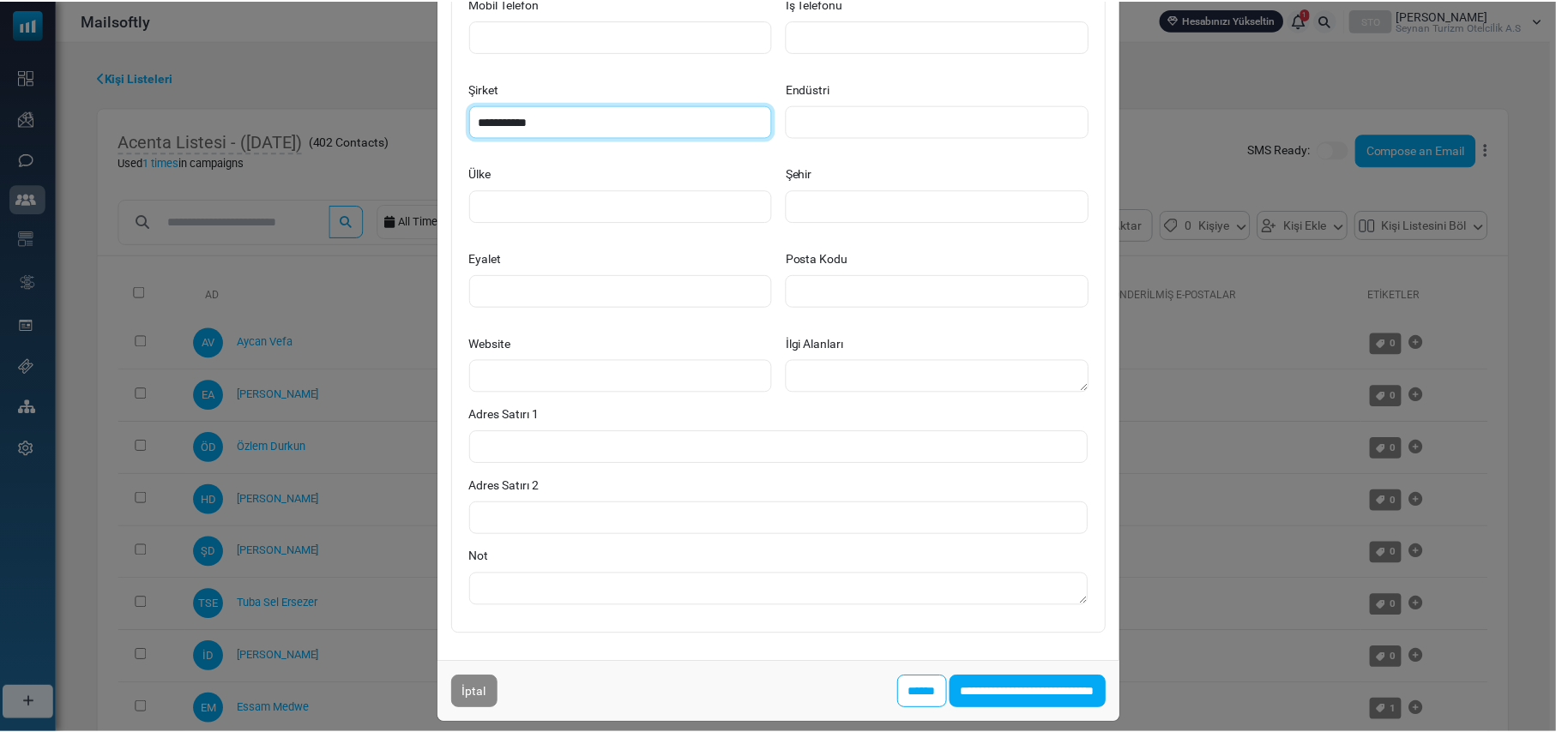
scroll to position [413, 0]
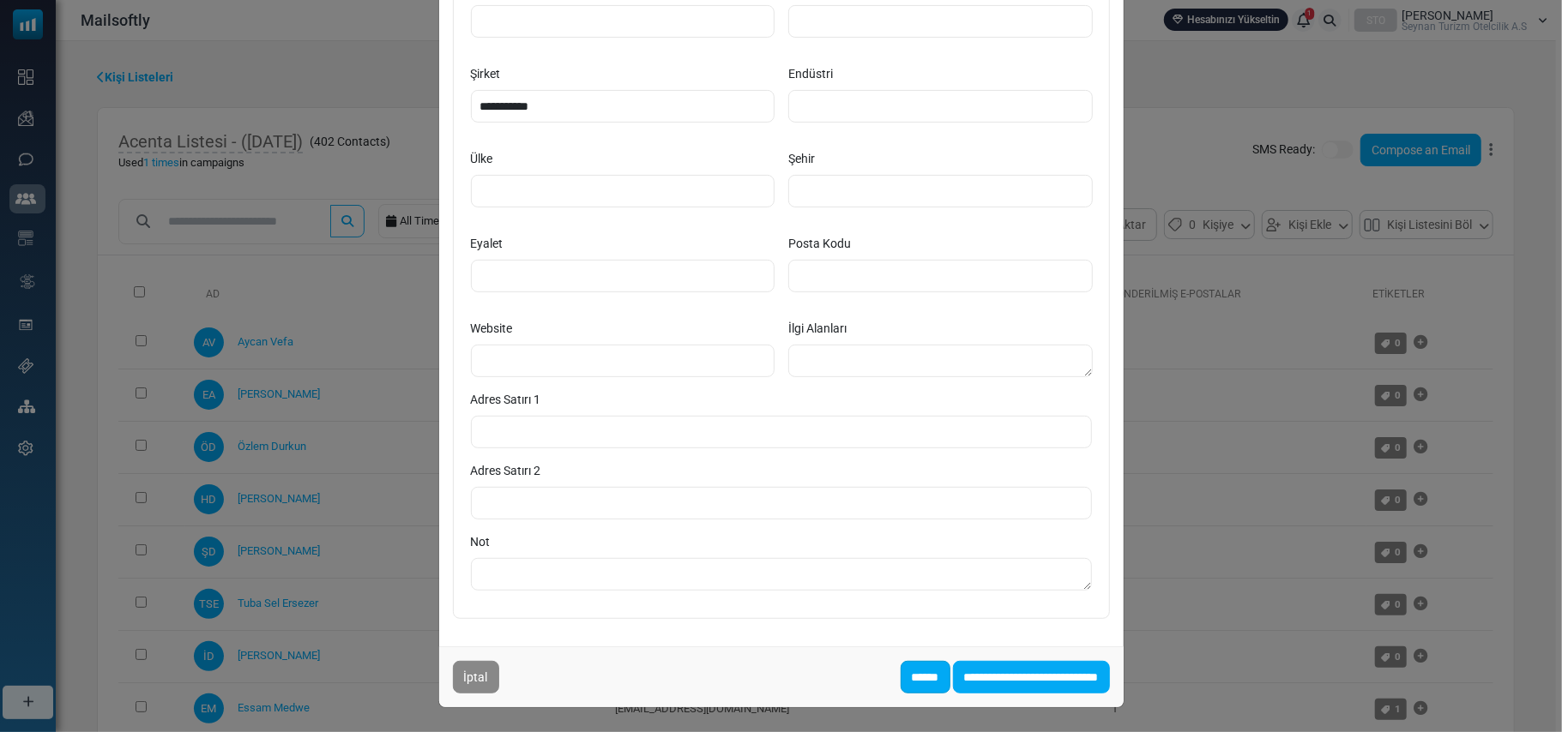
click at [900, 683] on input "******" at bounding box center [925, 677] width 50 height 33
